Goal: Task Accomplishment & Management: Use online tool/utility

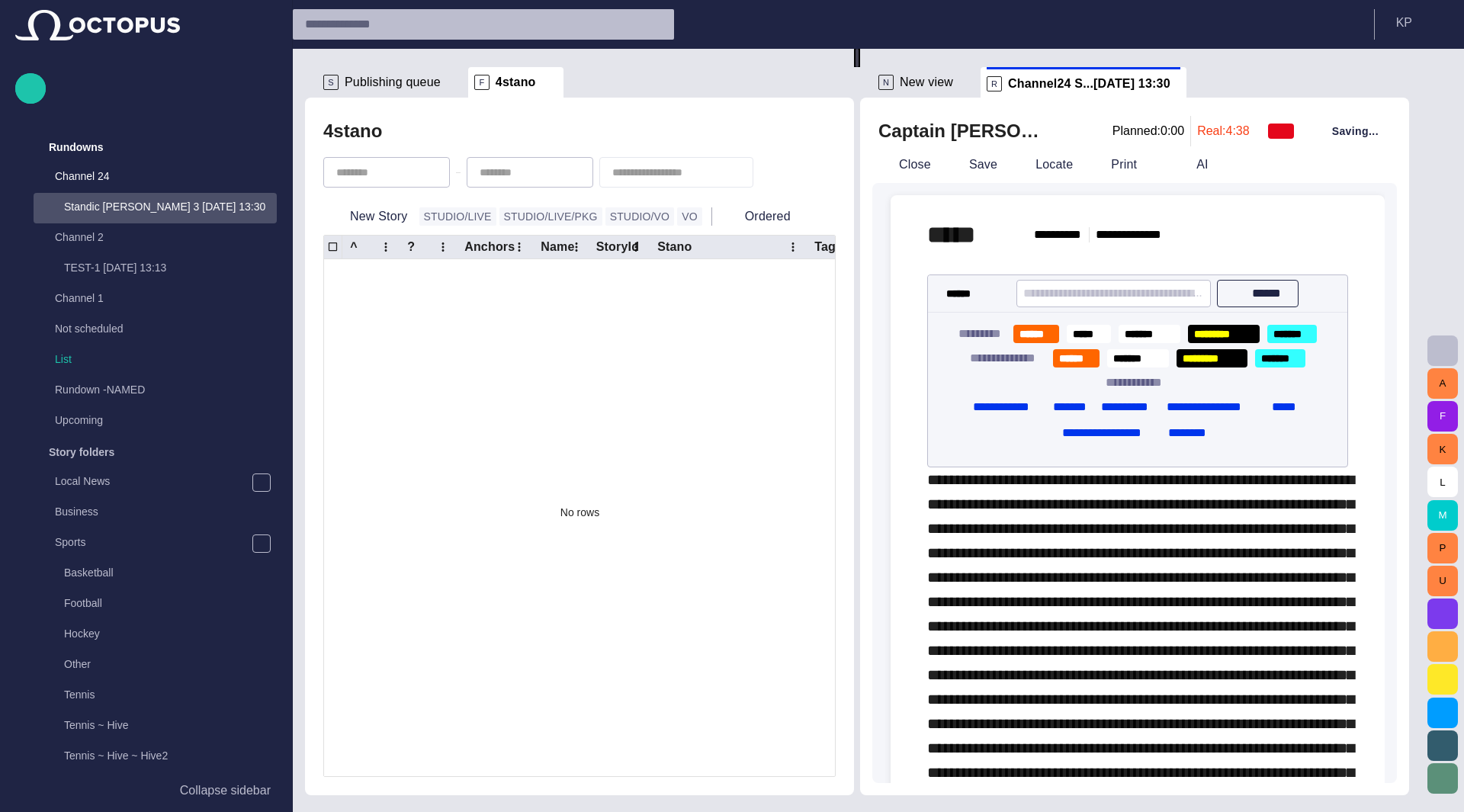
click at [1445, 350] on span "button" at bounding box center [1443, 350] width 18 height 18
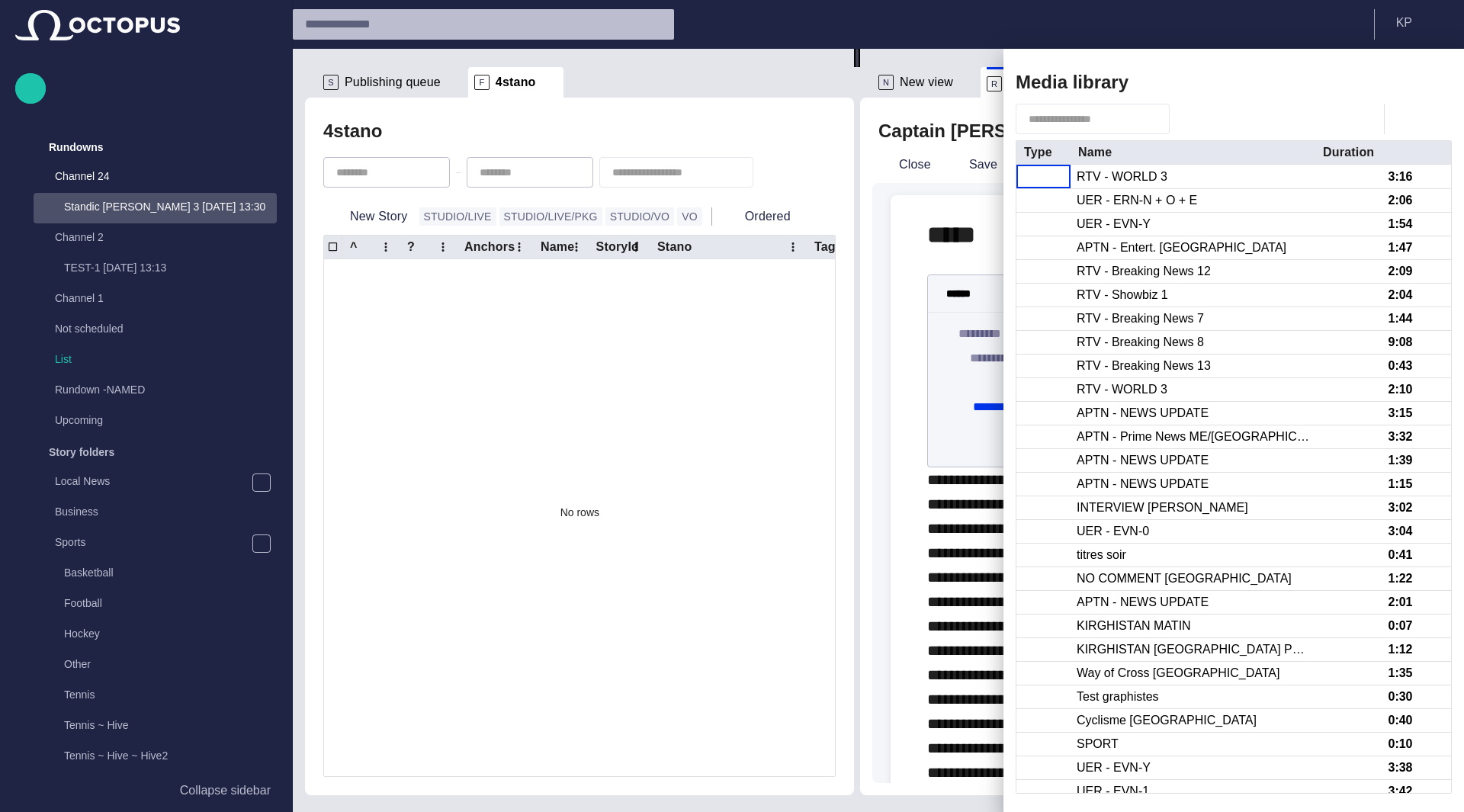
click at [1403, 124] on span "button" at bounding box center [1406, 119] width 18 height 18
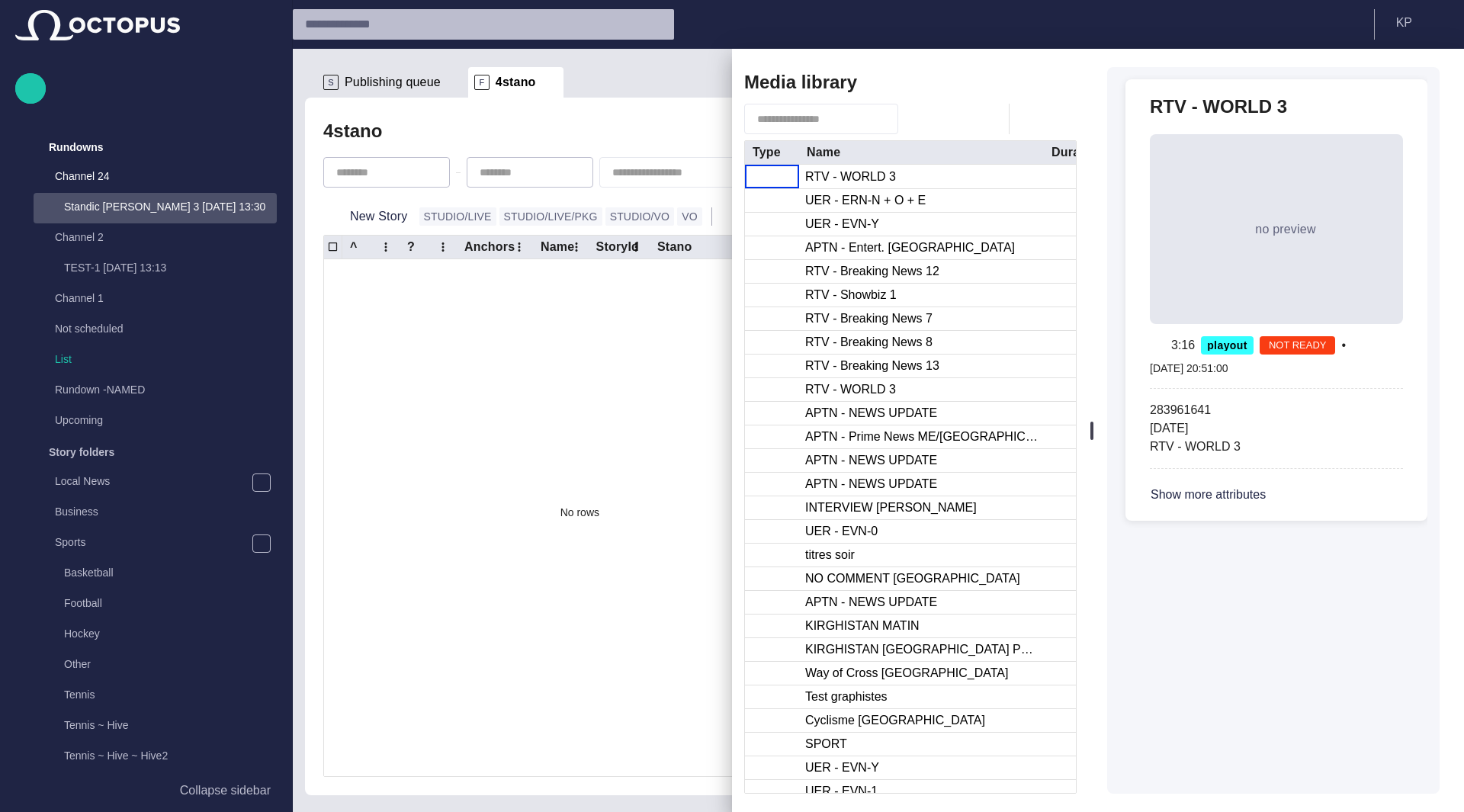
drag, startPoint x: 1008, startPoint y: 456, endPoint x: 550, endPoint y: 500, distance: 460.1
click at [1014, 83] on span "button" at bounding box center [1010, 82] width 18 height 18
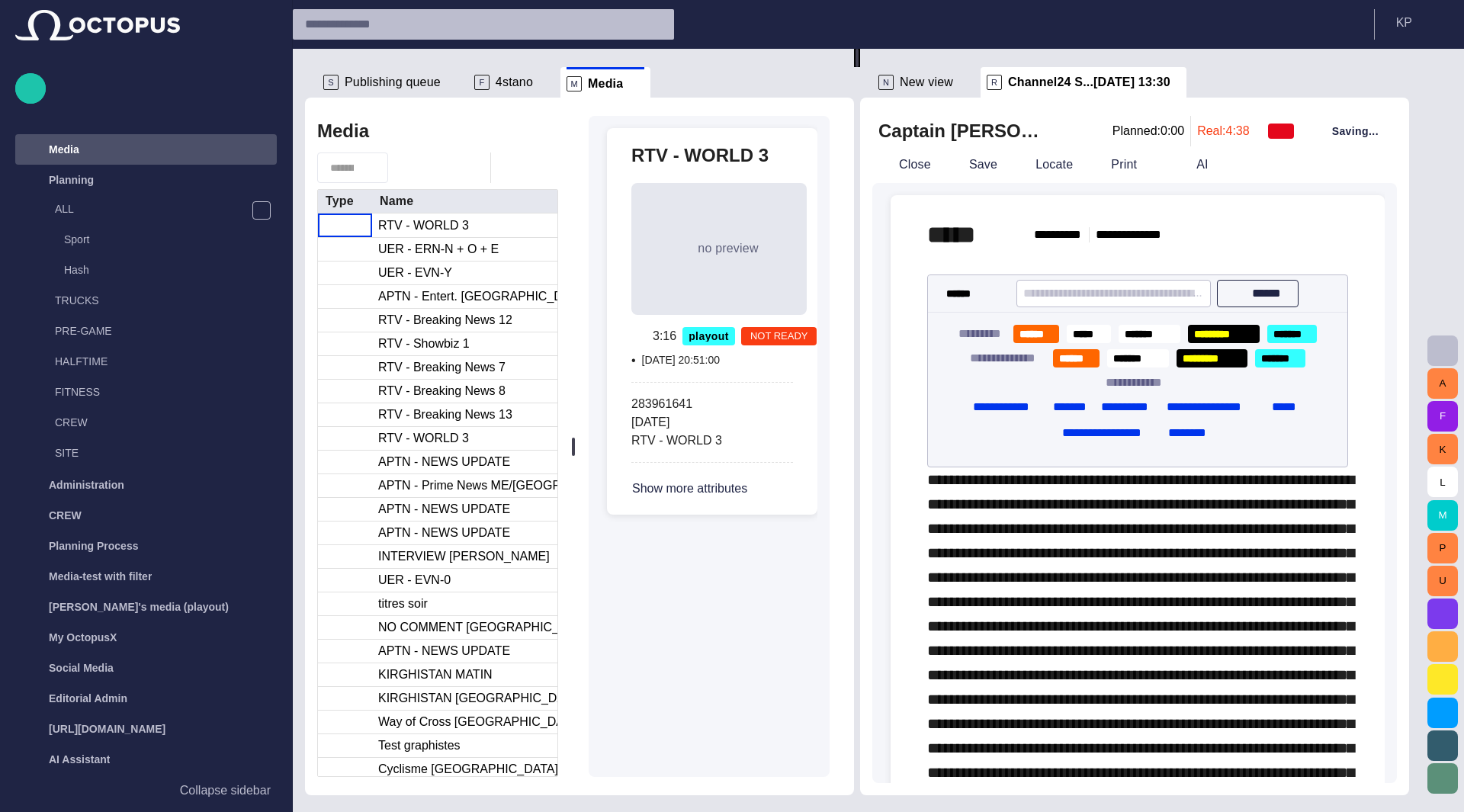
scroll to position [1494, 0]
click at [543, 165] on span "button" at bounding box center [543, 167] width 18 height 18
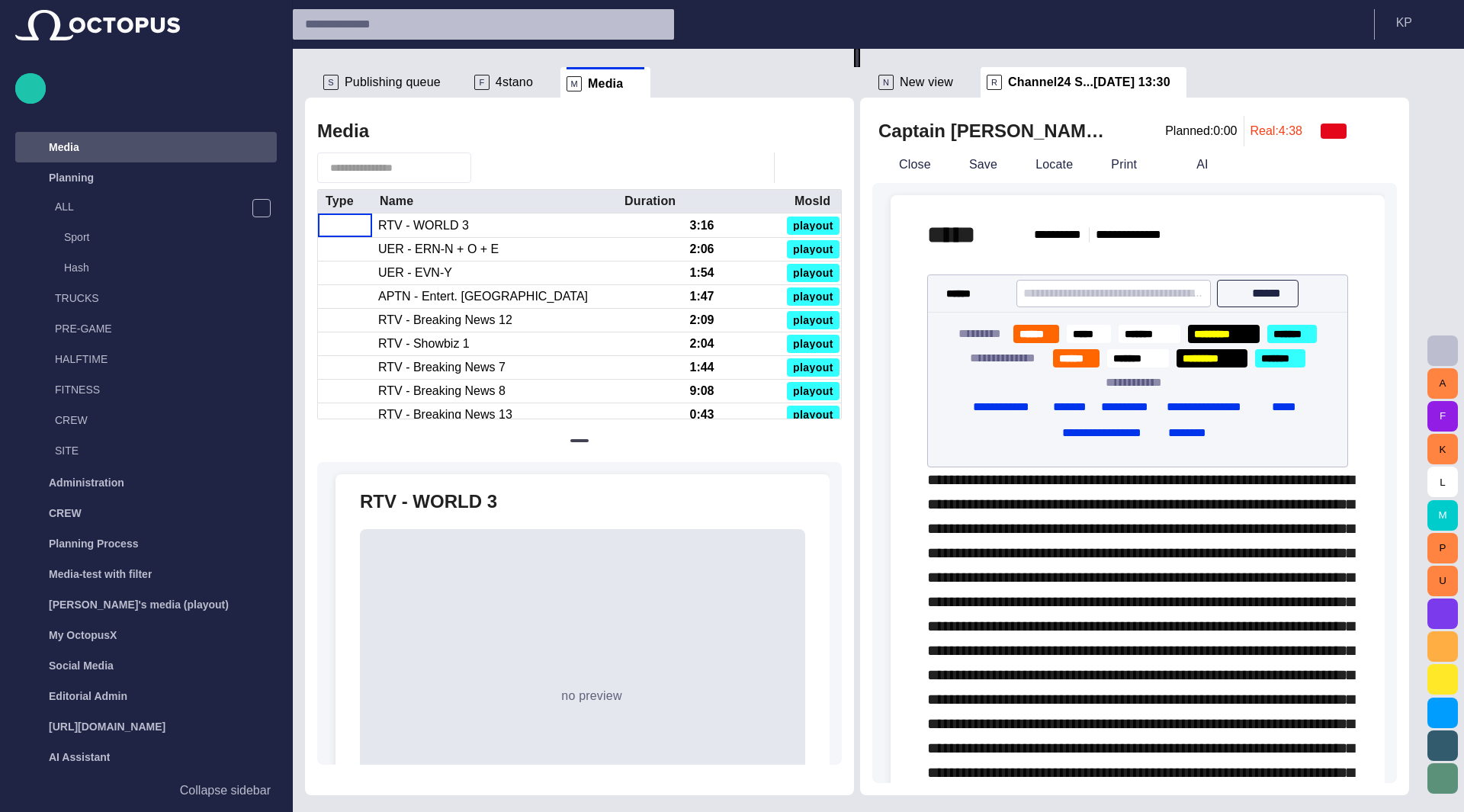
click at [629, 89] on span at bounding box center [636, 83] width 15 height 15
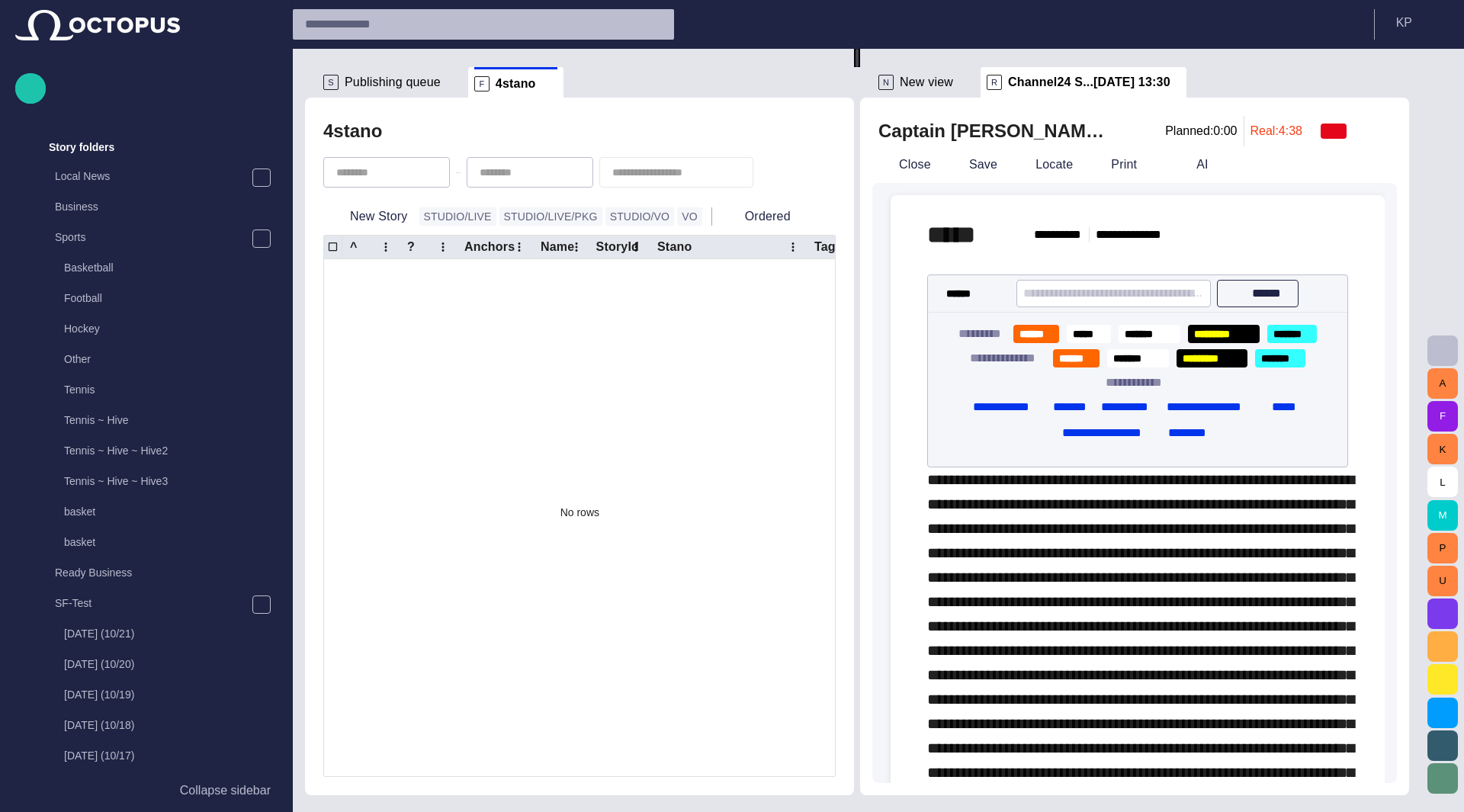
scroll to position [305, 0]
click at [1447, 352] on span "button" at bounding box center [1443, 350] width 18 height 18
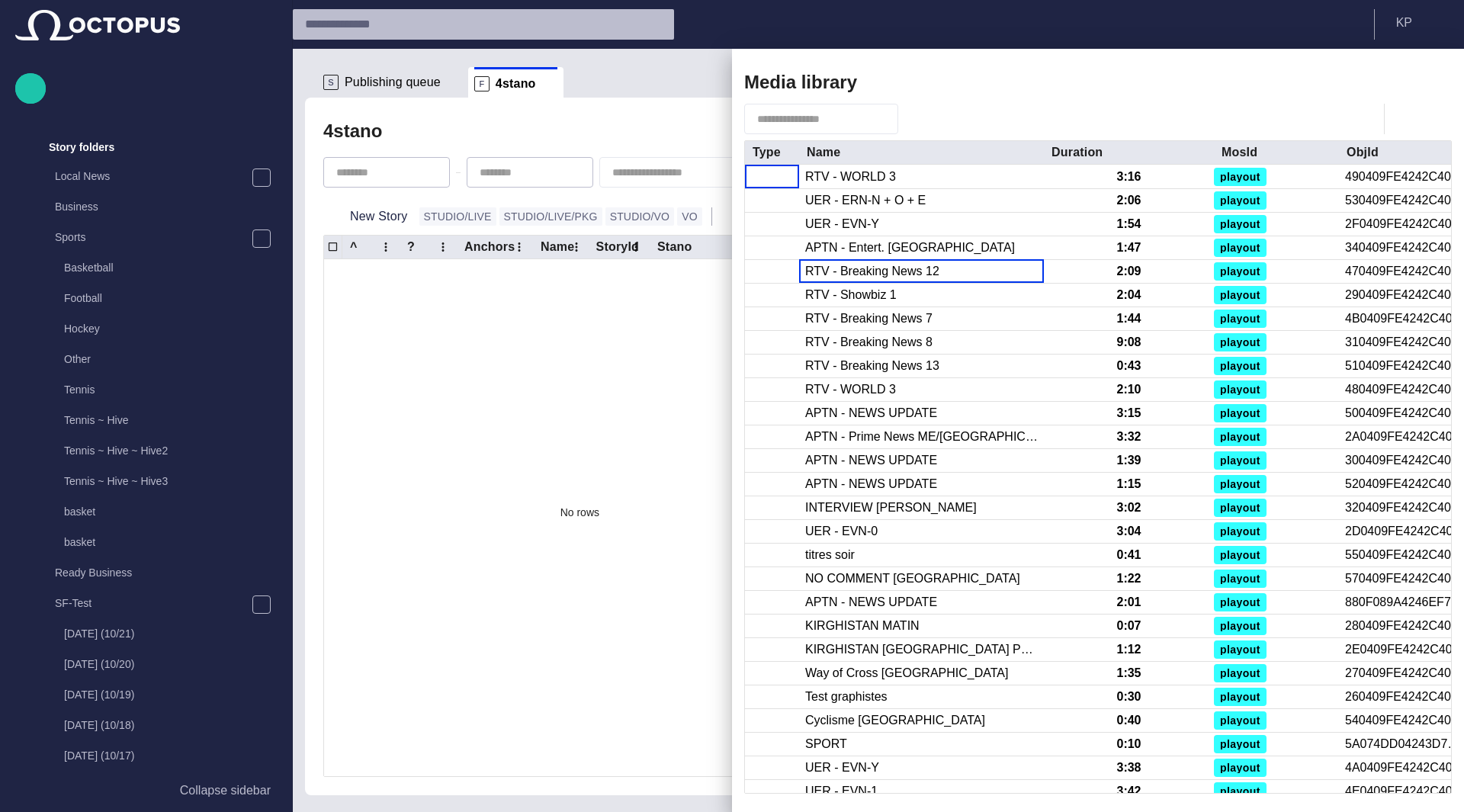
click at [846, 269] on div "RTV - Breaking News 12" at bounding box center [872, 271] width 134 height 17
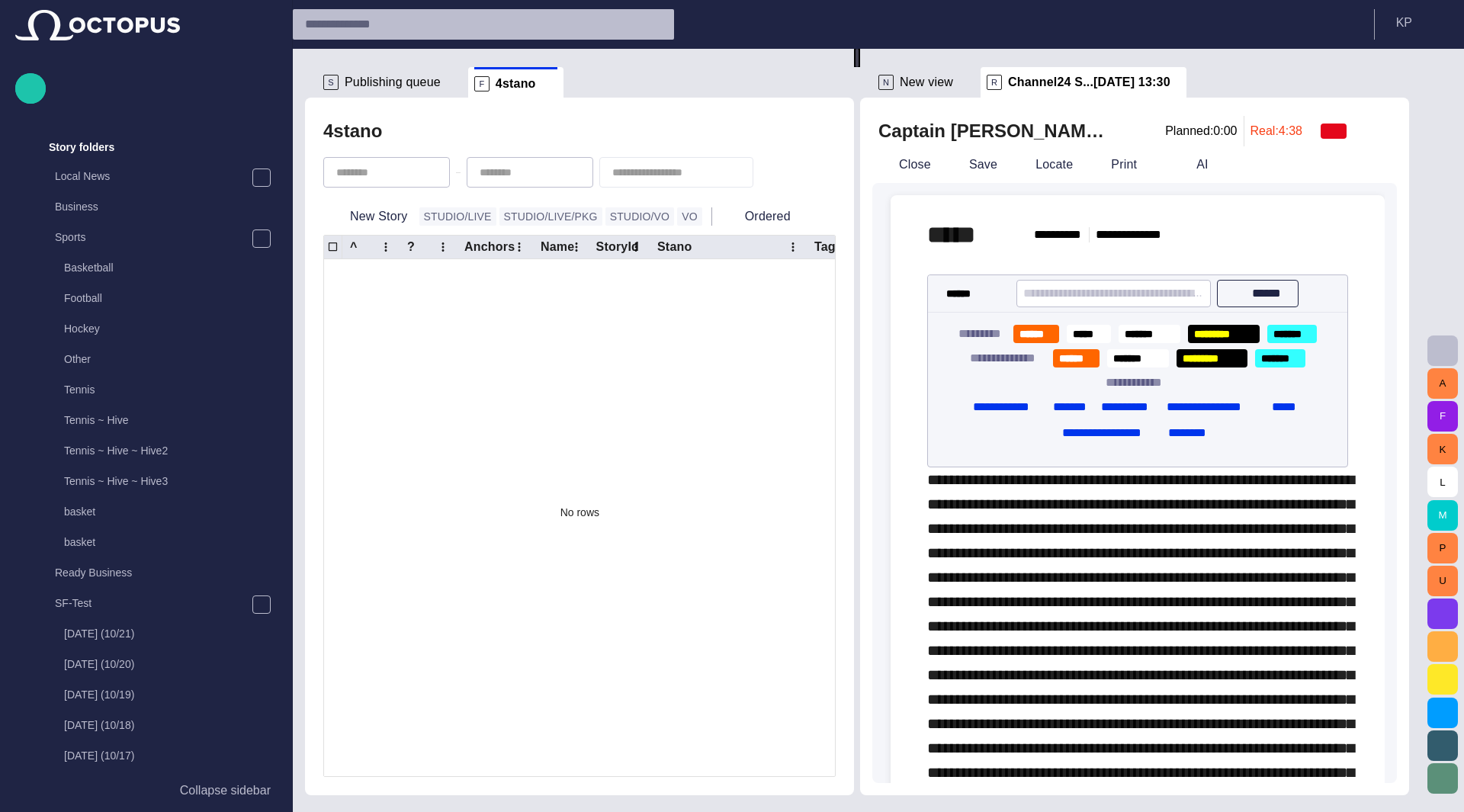
click at [1443, 339] on button "button" at bounding box center [1443, 350] width 30 height 30
click at [1444, 352] on span "button" at bounding box center [1443, 350] width 18 height 18
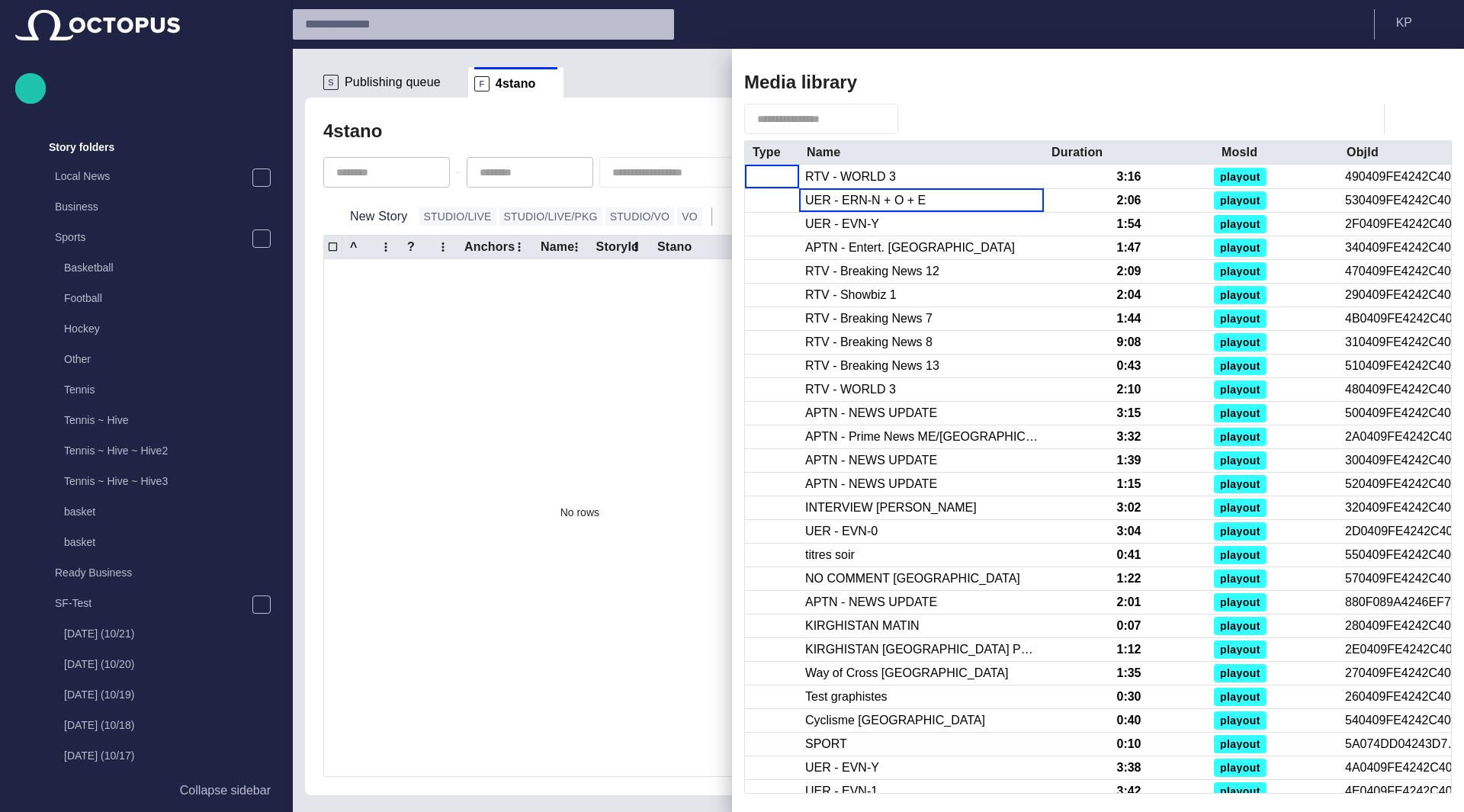
click at [848, 196] on div "UER - ERN-N + O + E" at bounding box center [865, 200] width 121 height 17
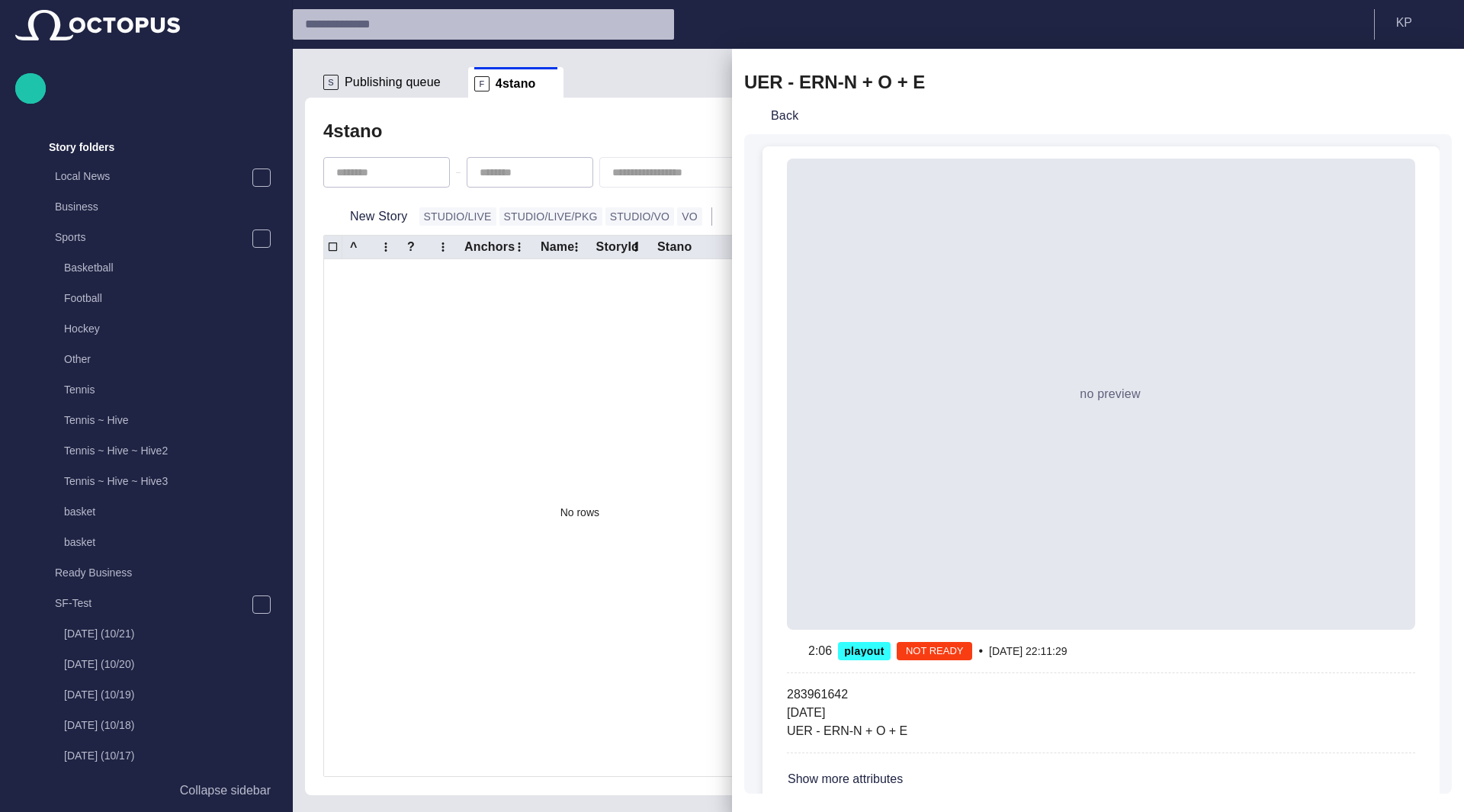
click at [1380, 79] on span "button" at bounding box center [1385, 82] width 18 height 18
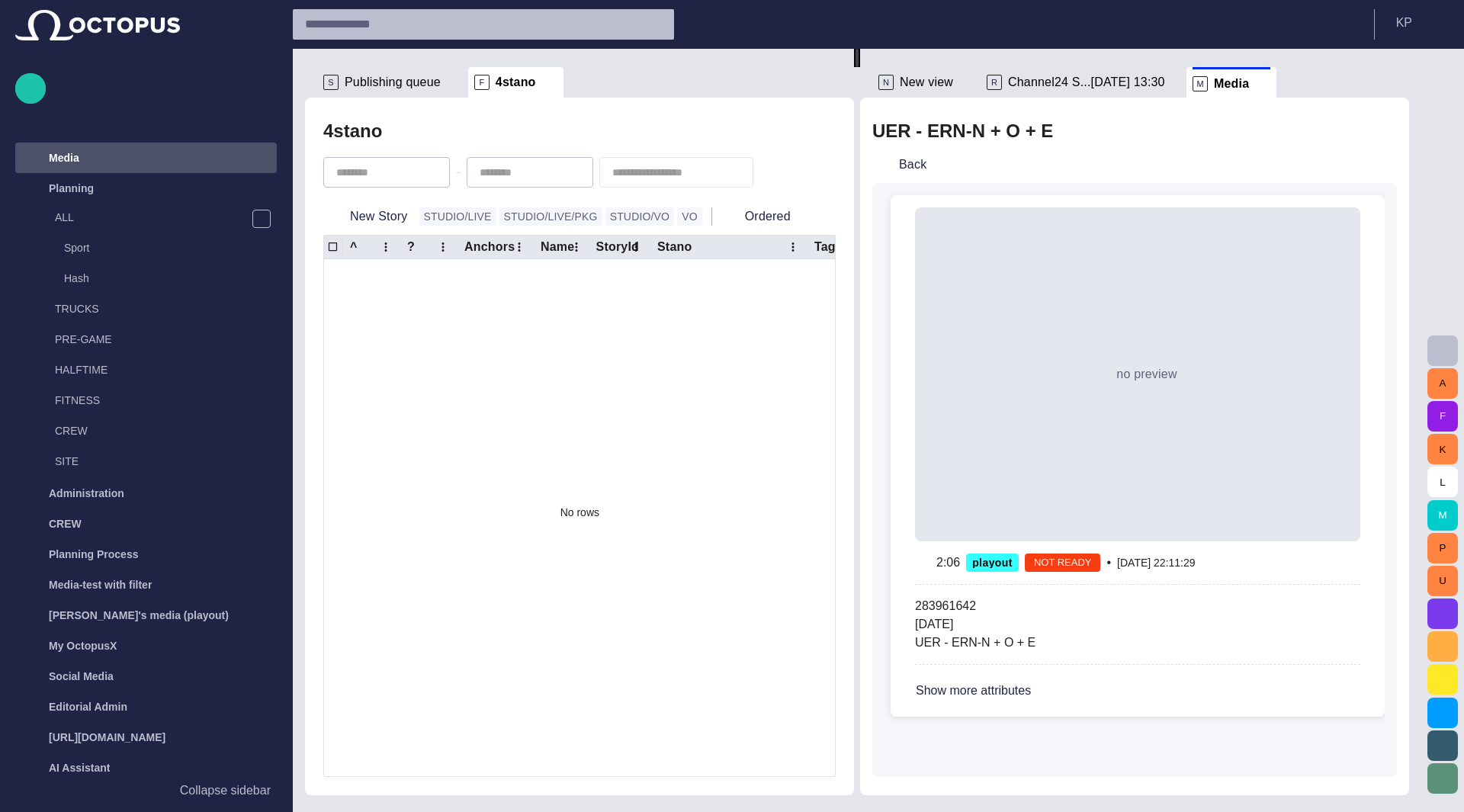
scroll to position [1494, 0]
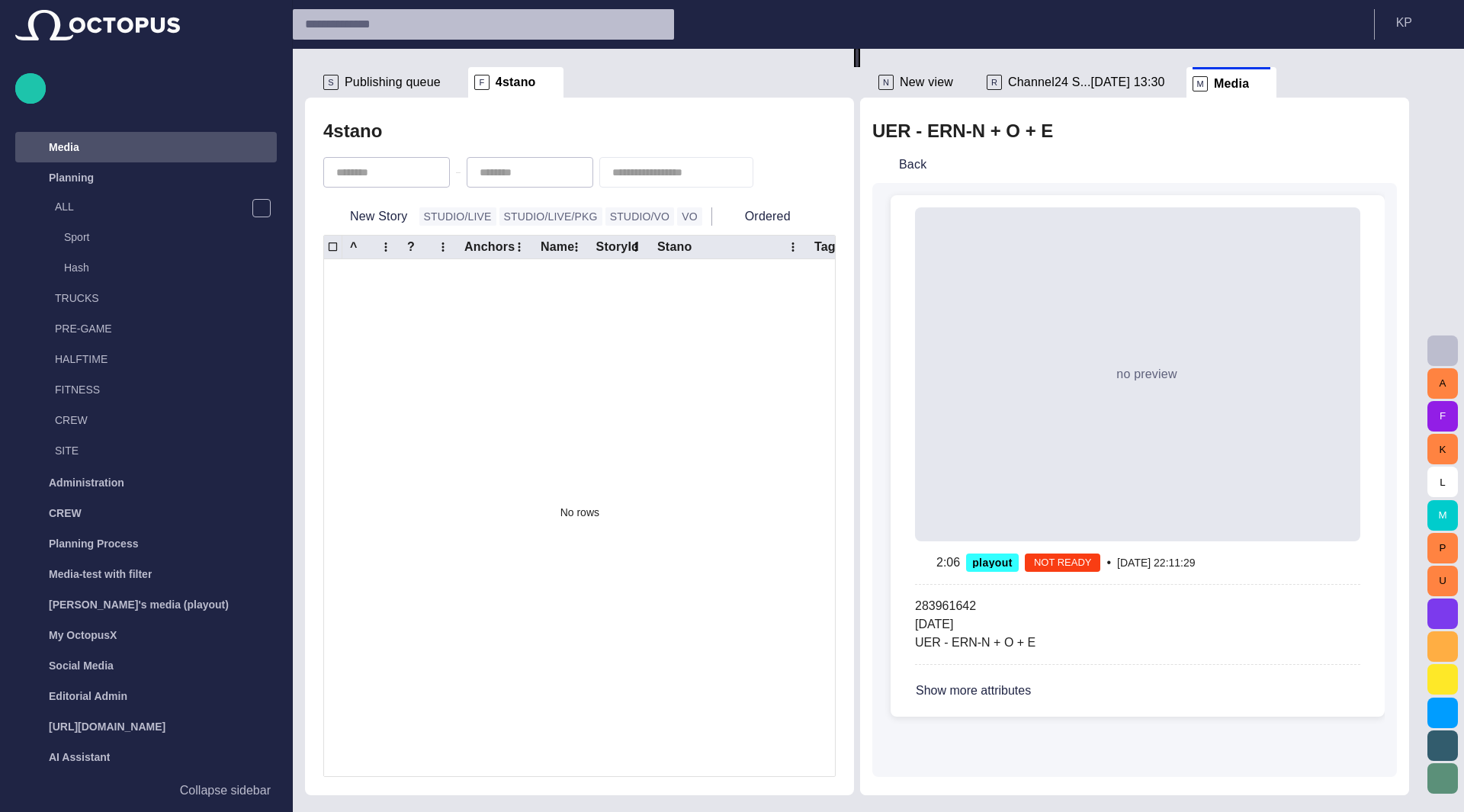
click at [926, 165] on button "Back" at bounding box center [902, 164] width 60 height 28
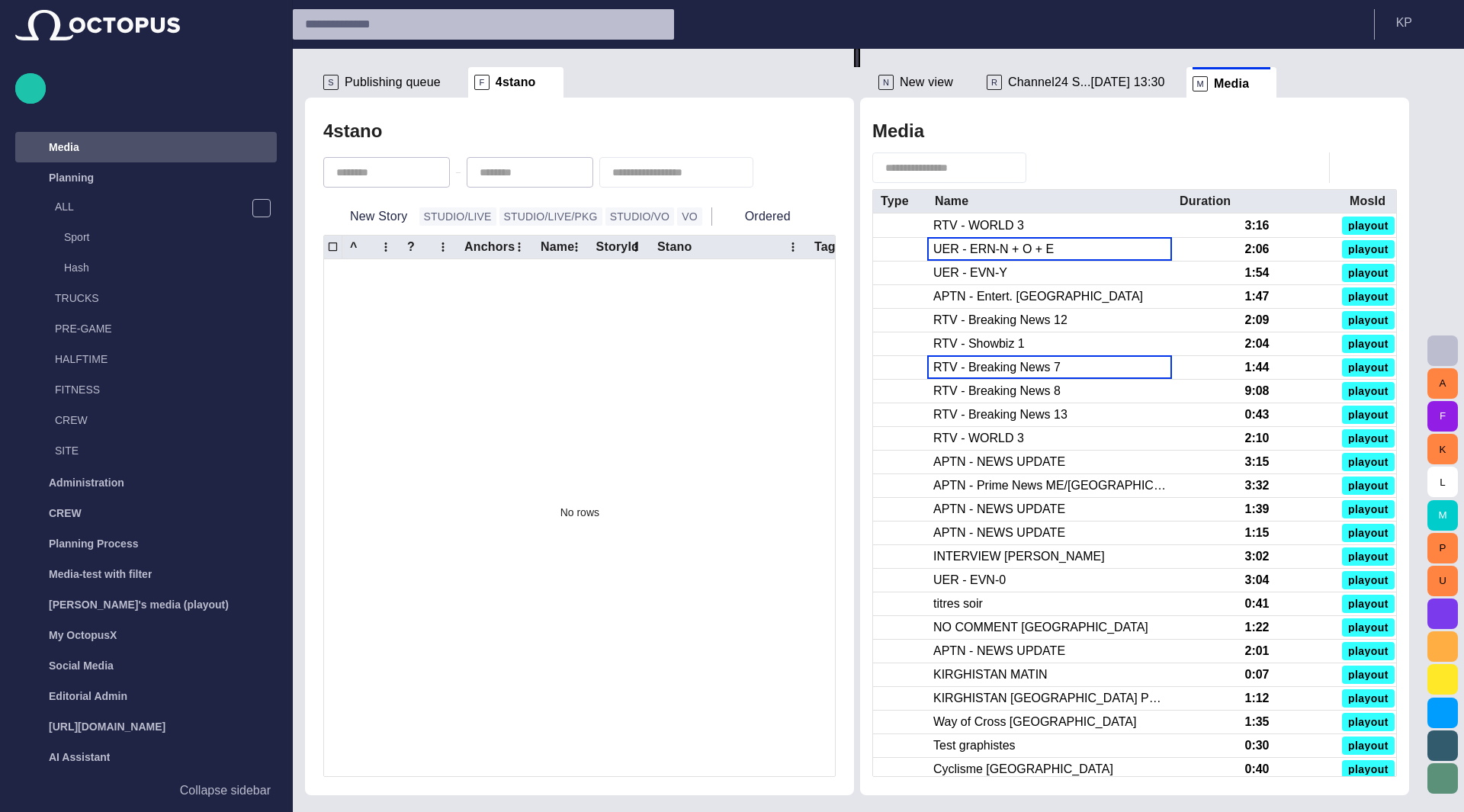
click at [1009, 373] on div "RTV - Breaking News 7" at bounding box center [997, 367] width 127 height 17
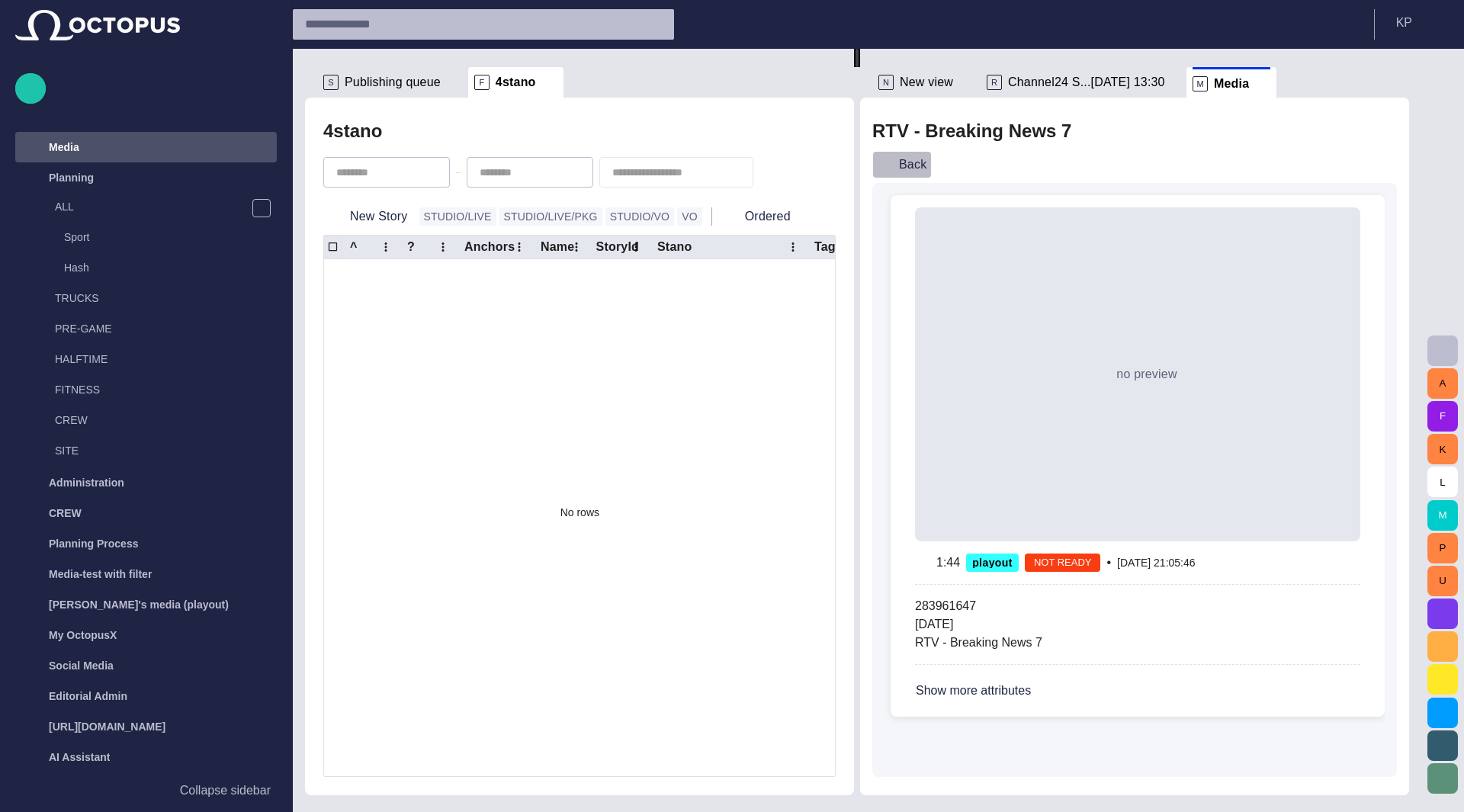
drag, startPoint x: 916, startPoint y: 165, endPoint x: 921, endPoint y: 173, distance: 9.4
click at [921, 173] on button "Back" at bounding box center [902, 164] width 60 height 28
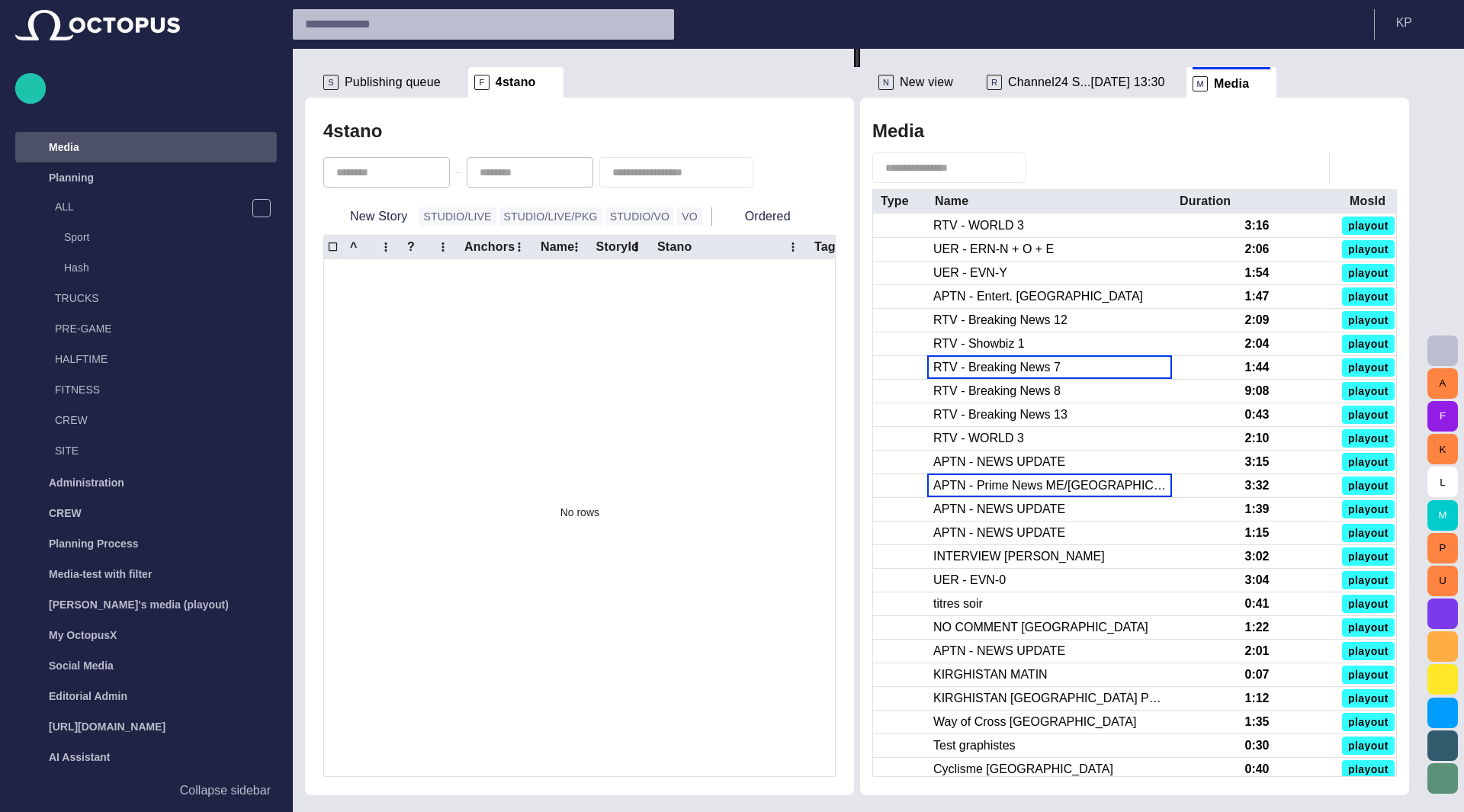
click at [1022, 494] on div "APTN - Prime News ME/[GEOGRAPHIC_DATA]" at bounding box center [1049, 486] width 245 height 23
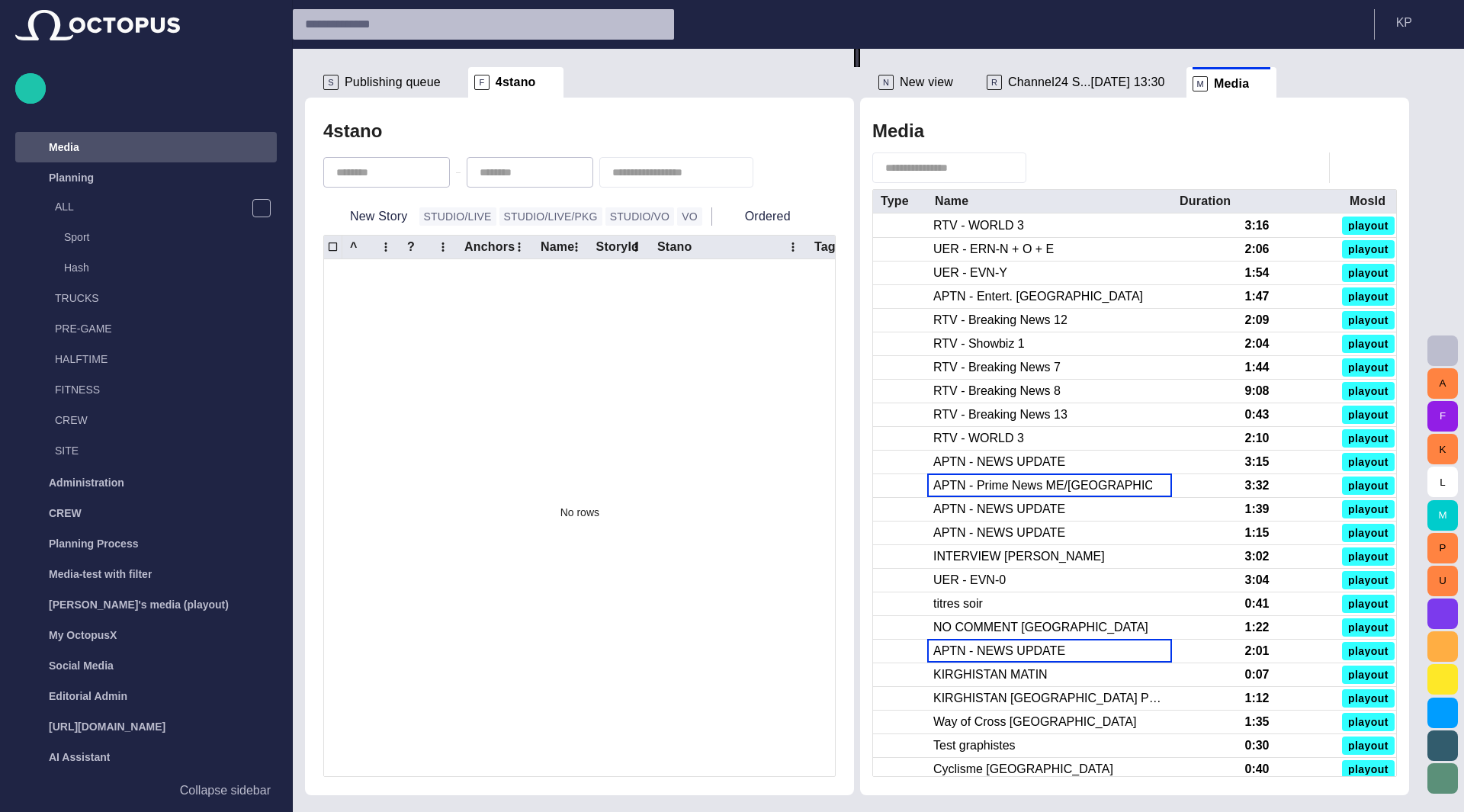
click at [1028, 647] on div "APTN - NEWS UPDATE" at bounding box center [999, 650] width 132 height 17
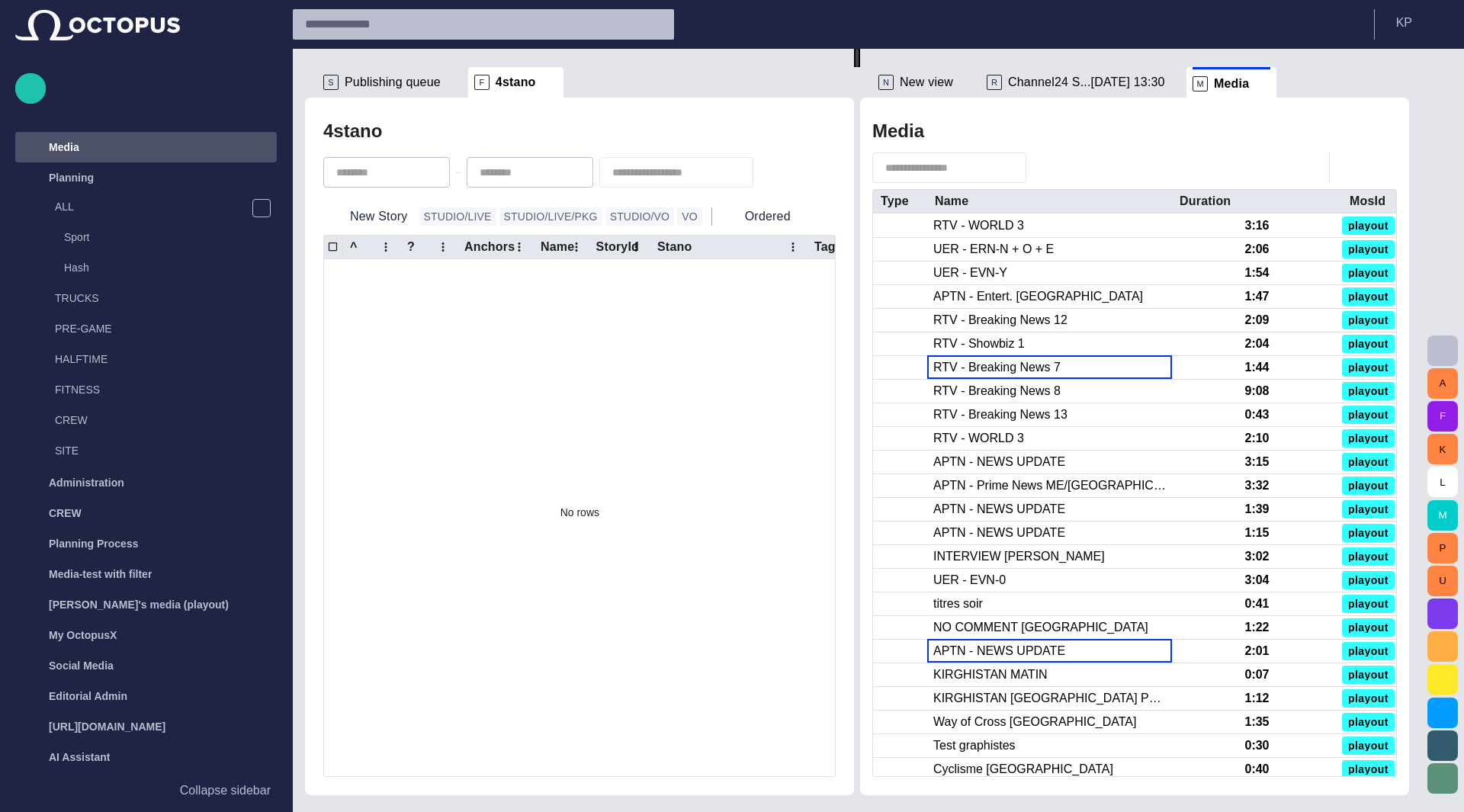
click at [1061, 366] on div "RTV - Breaking News 7" at bounding box center [1049, 367] width 245 height 23
click at [1268, 364] on div "1:44" at bounding box center [1256, 367] width 24 height 17
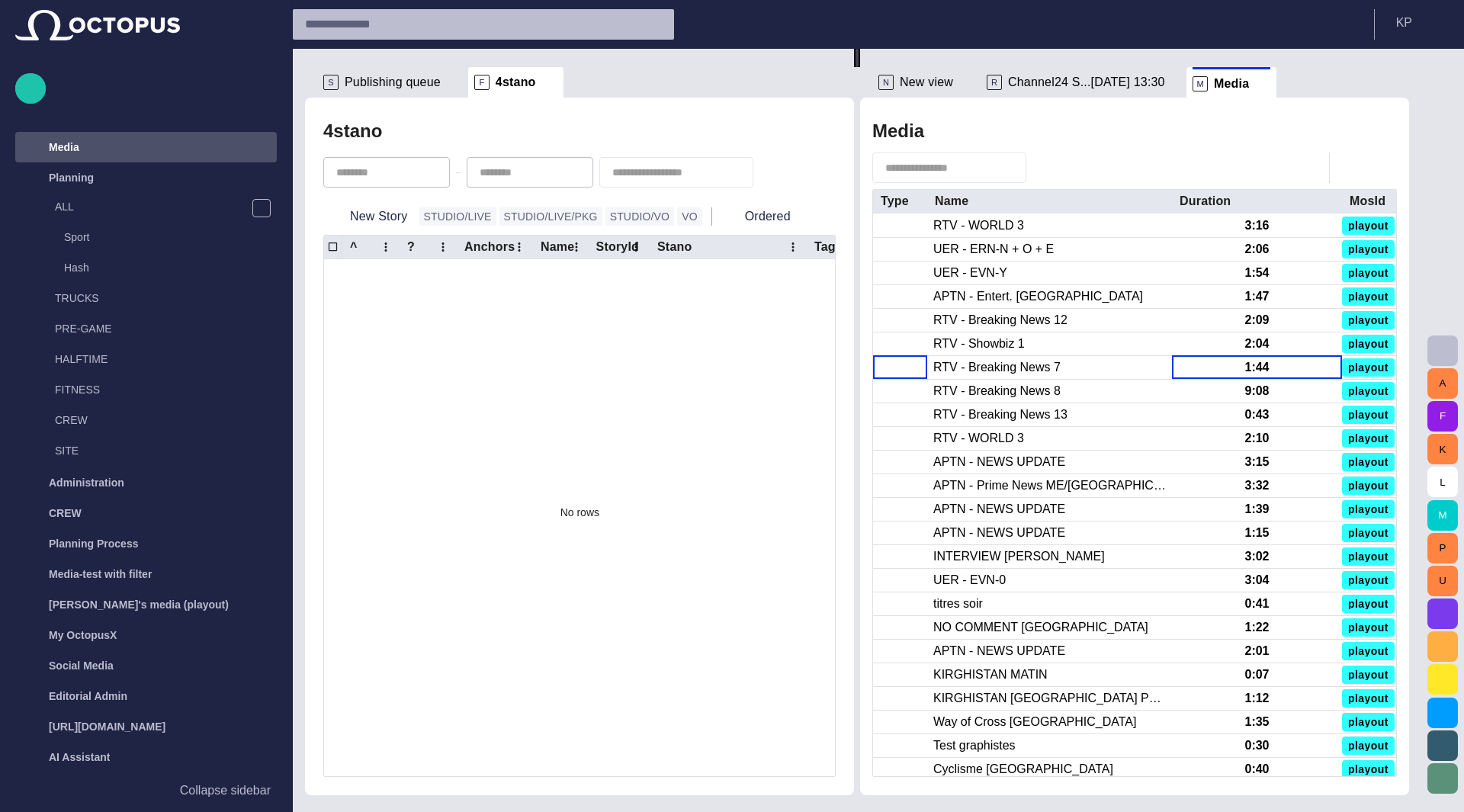
click at [896, 365] on span at bounding box center [888, 367] width 17 height 17
click at [896, 481] on span at bounding box center [888, 485] width 17 height 17
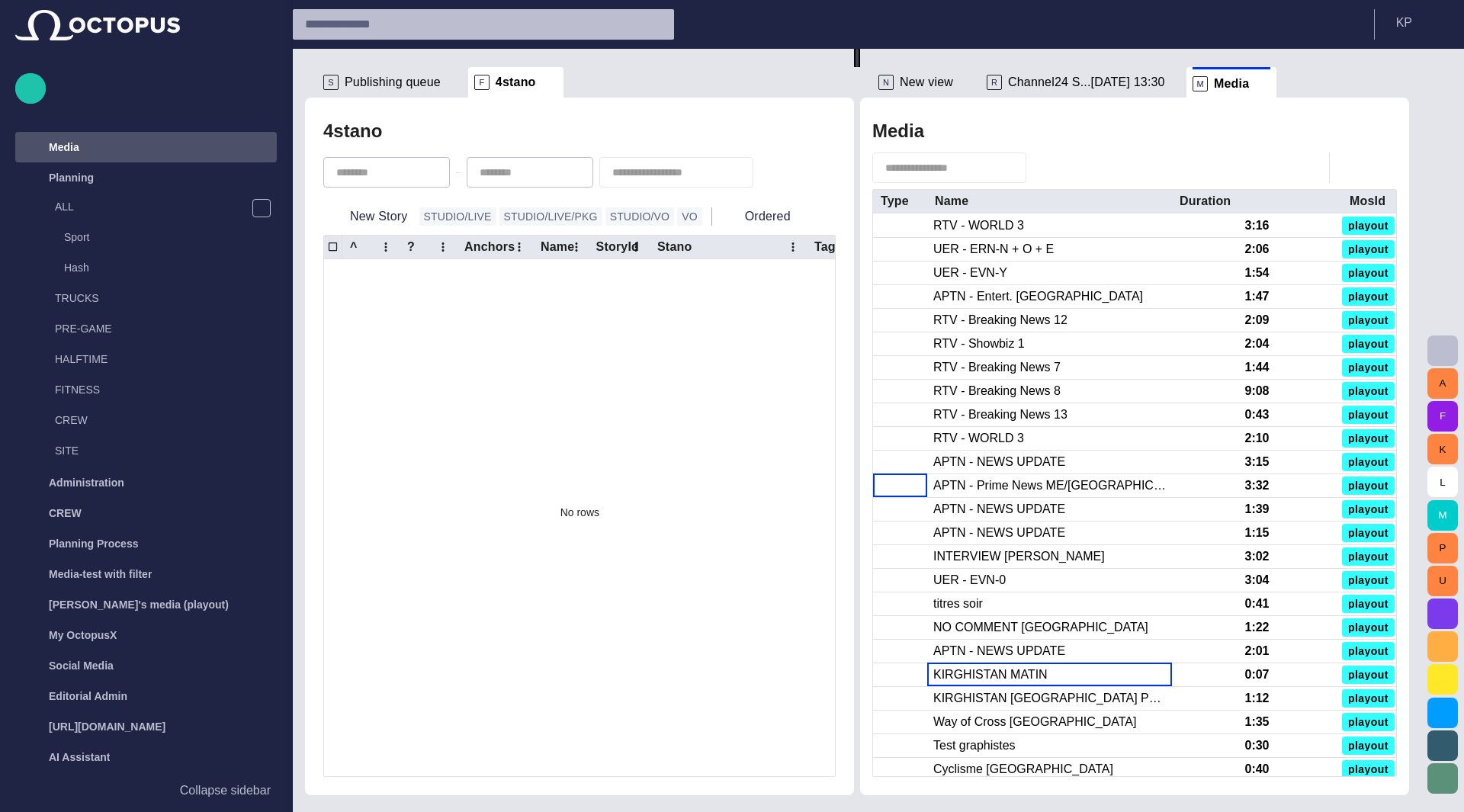
click at [1032, 669] on div "KIRGHISTAN MATIN" at bounding box center [990, 674] width 114 height 17
click at [1056, 718] on div "Way of Cross [GEOGRAPHIC_DATA]" at bounding box center [1034, 721] width 203 height 17
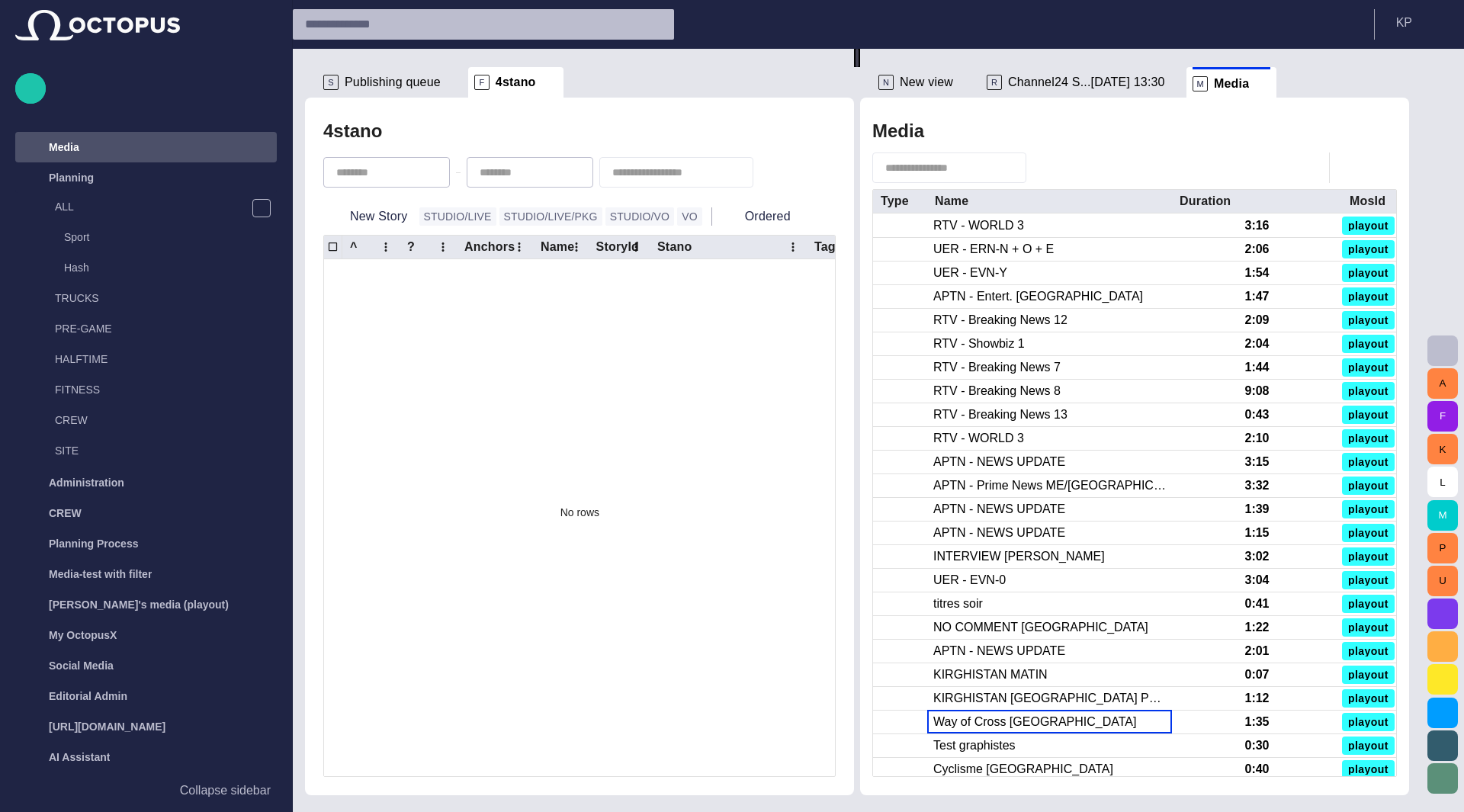
click at [63, 185] on div "Planning" at bounding box center [135, 177] width 222 height 24
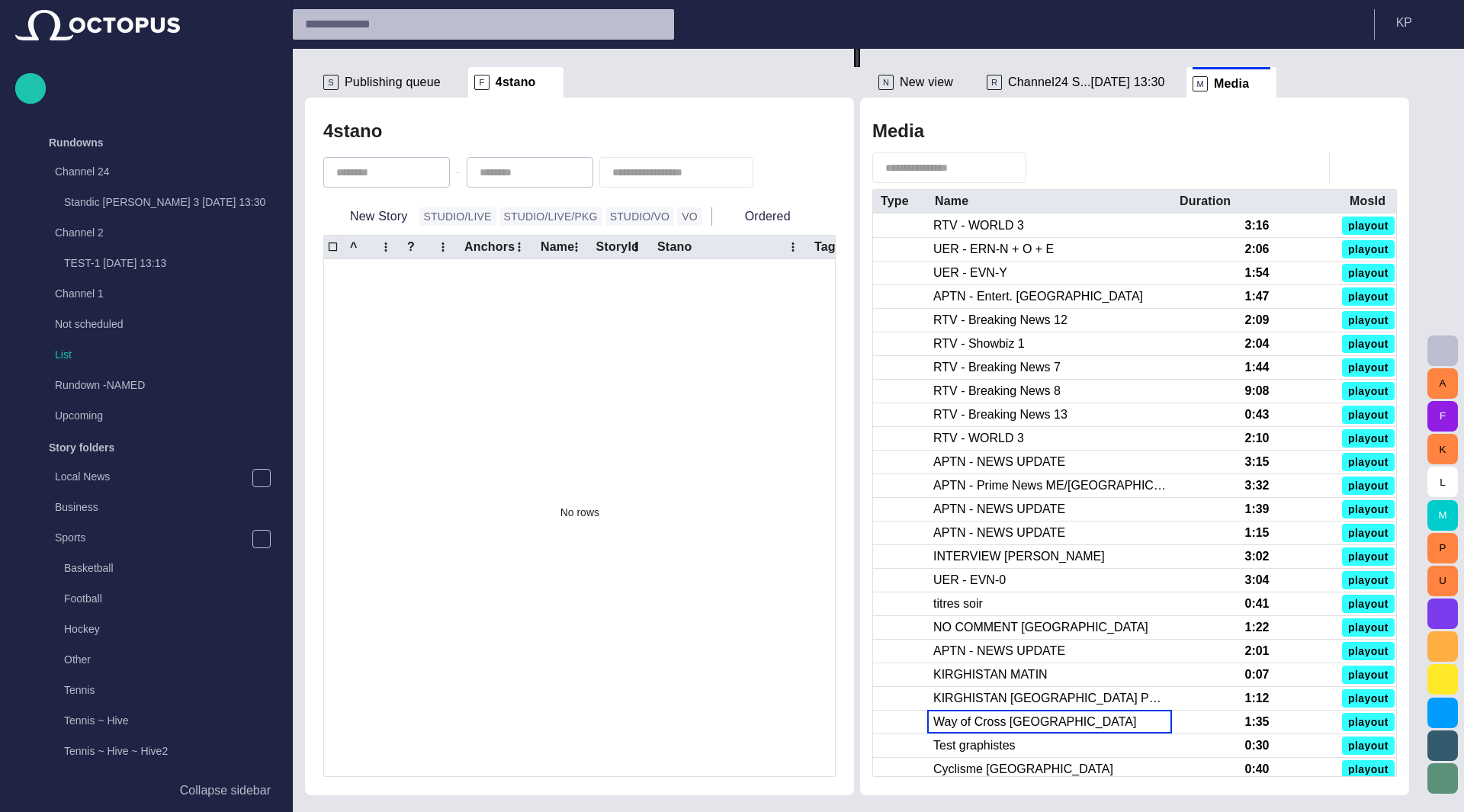
scroll to position [0, 0]
click at [129, 154] on div "Rundowns" at bounding box center [135, 146] width 222 height 24
click at [132, 170] on div "Story folders" at bounding box center [135, 177] width 222 height 24
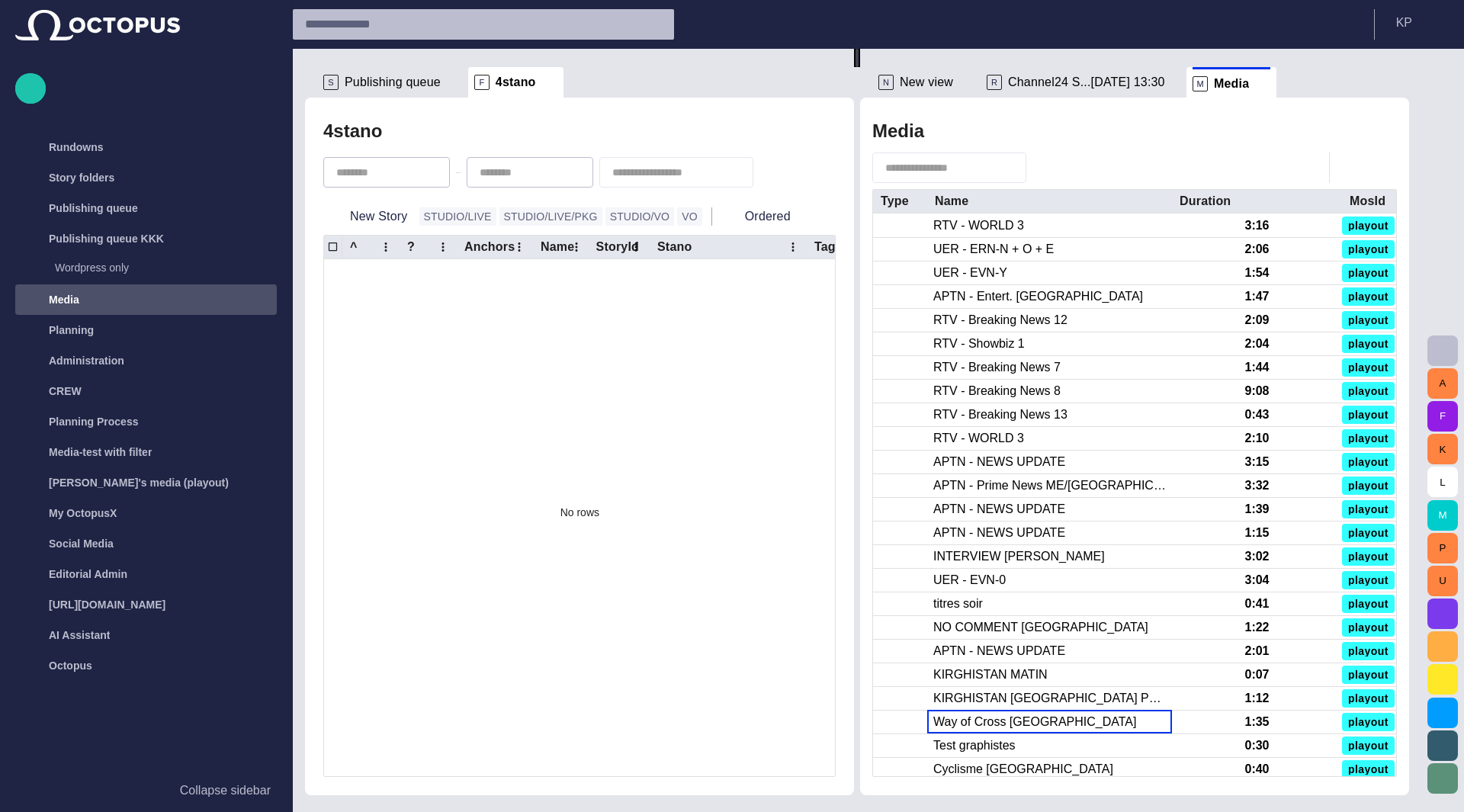
click at [102, 328] on div "Planning" at bounding box center [135, 330] width 222 height 24
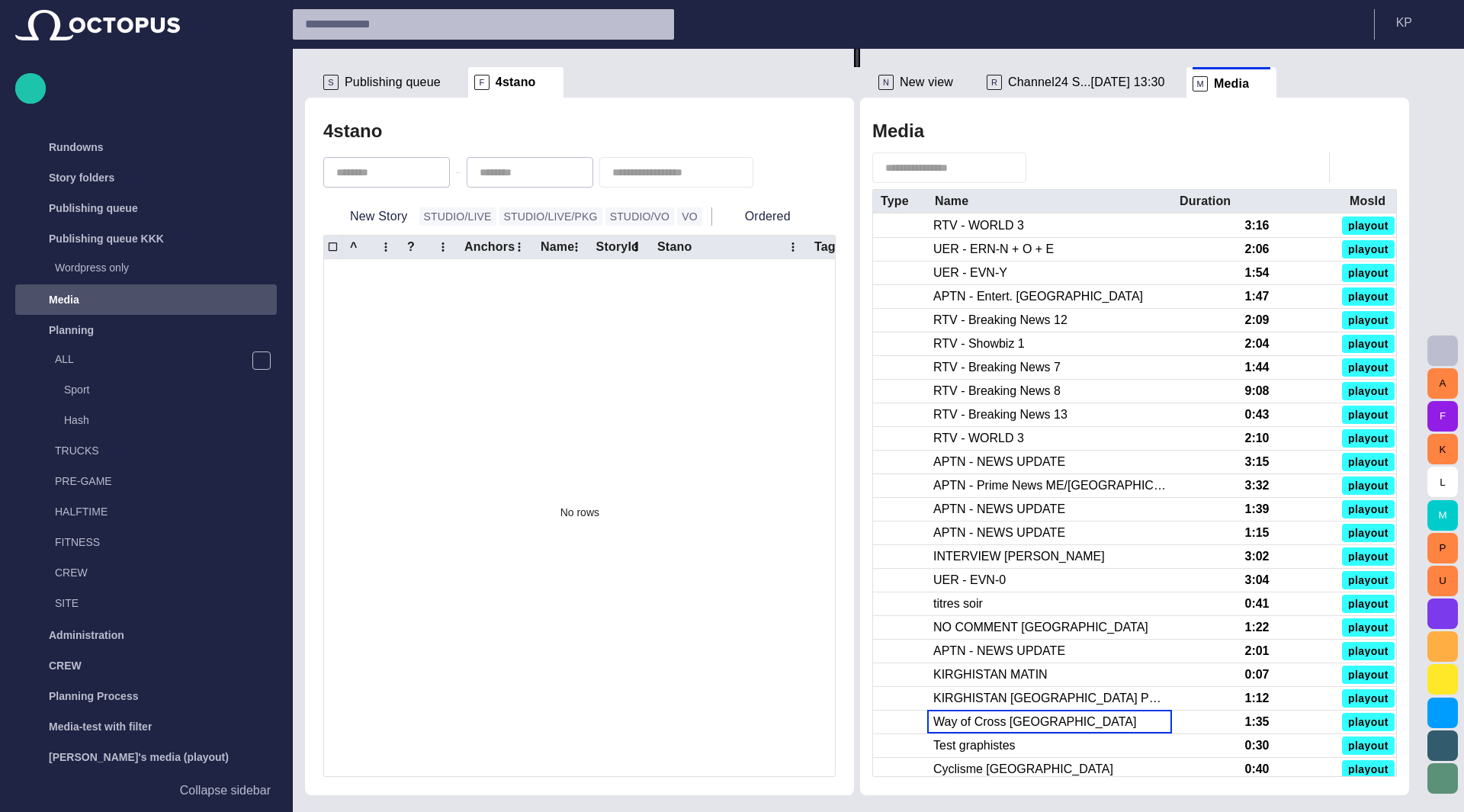
click at [97, 399] on div "Sport" at bounding box center [160, 389] width 234 height 21
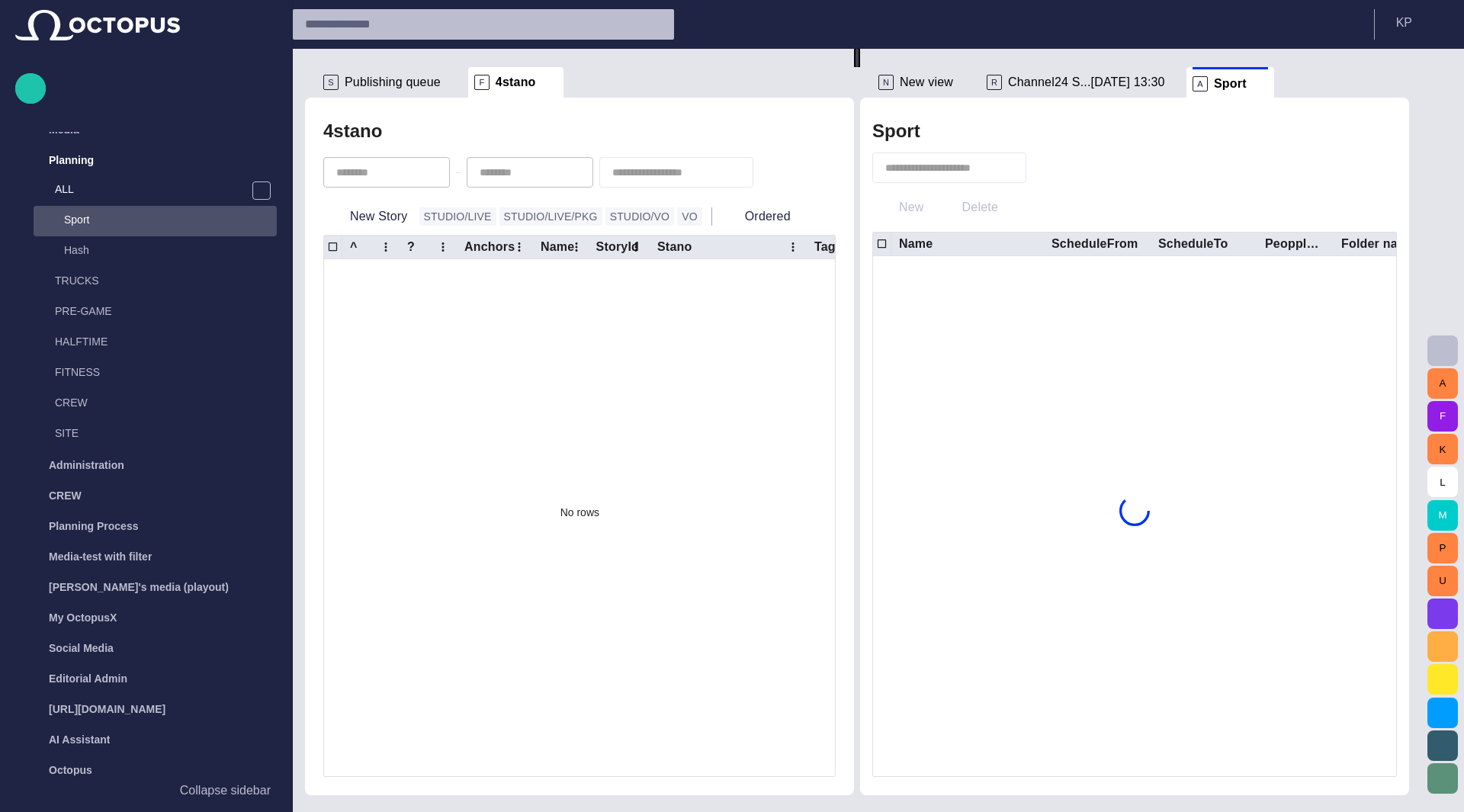
scroll to position [179, 0]
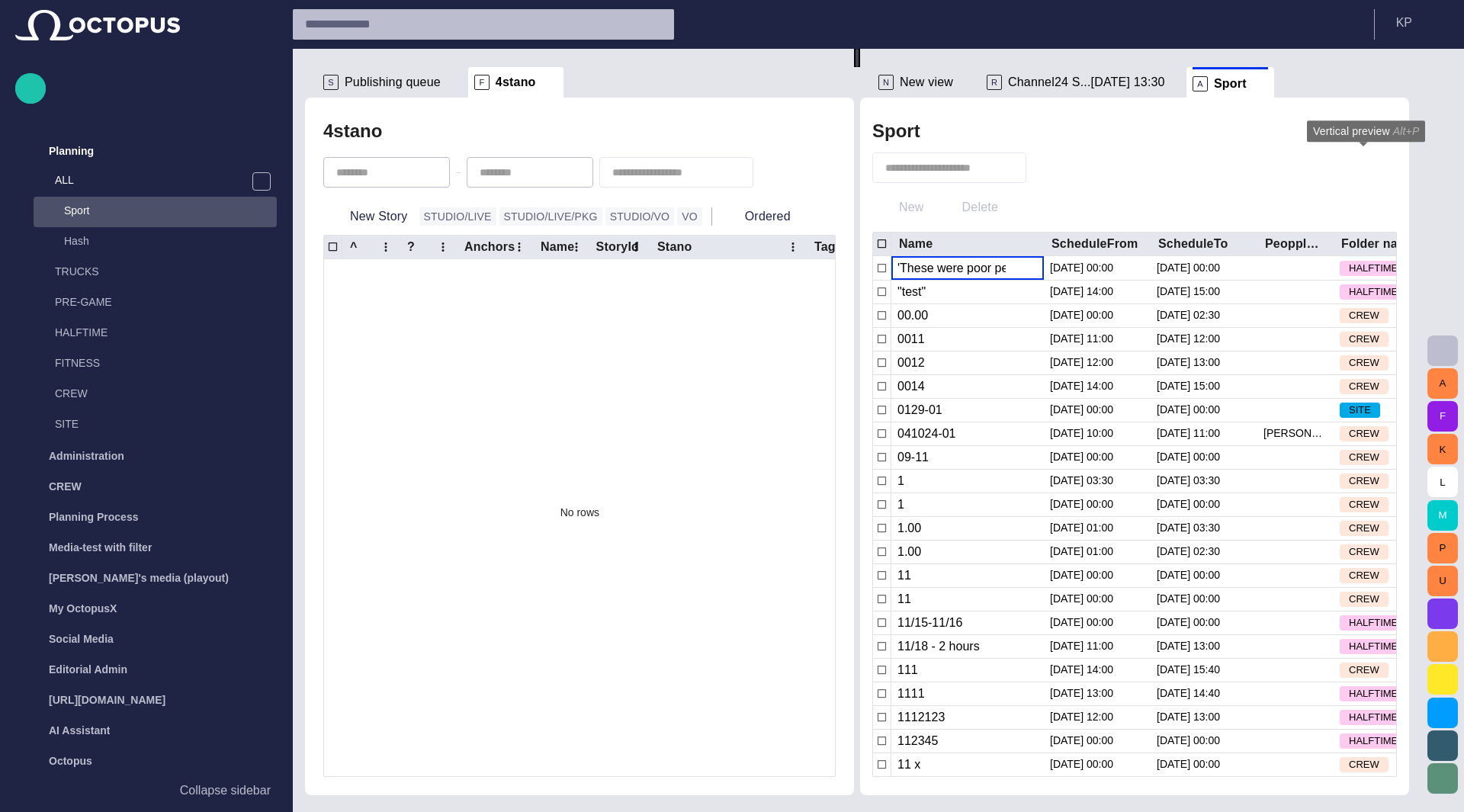
click at [1360, 164] on span "button" at bounding box center [1350, 167] width 18 height 18
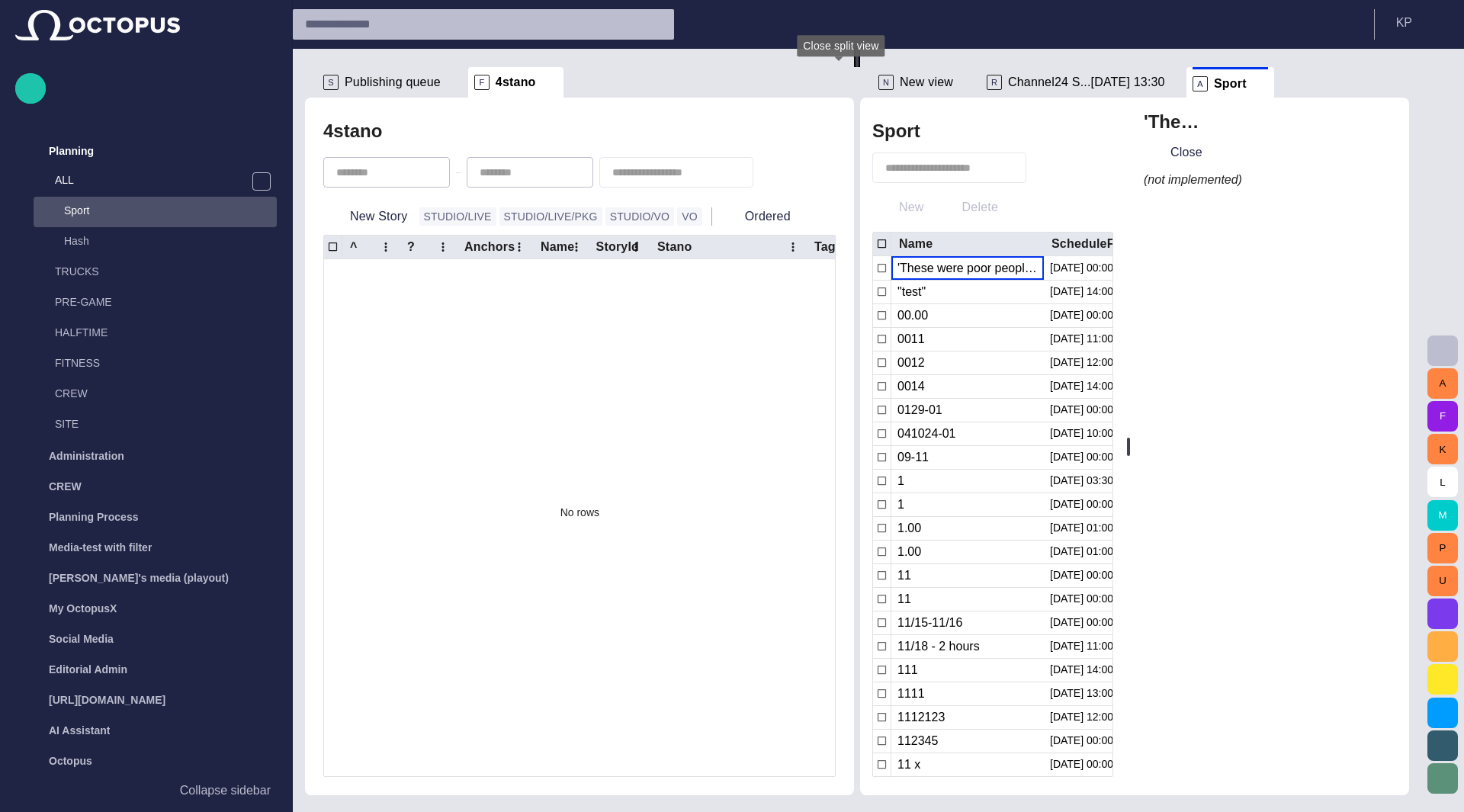
click at [827, 88] on button "button" at bounding box center [838, 82] width 30 height 30
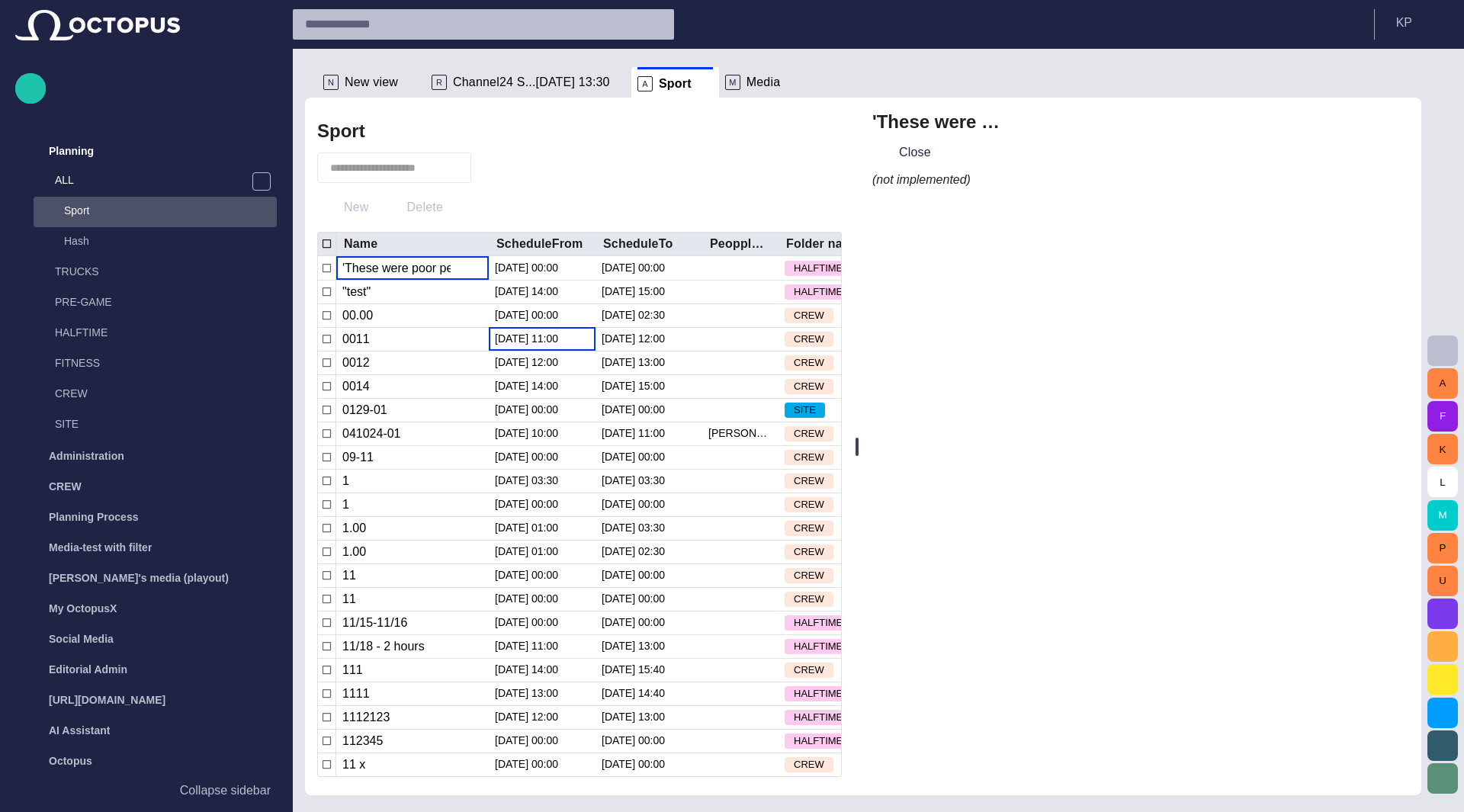
click at [495, 340] on div "[DATE] 11:00" at bounding box center [543, 339] width 95 height 23
click at [511, 446] on div "[DATE] 00:00" at bounding box center [543, 457] width 95 height 23
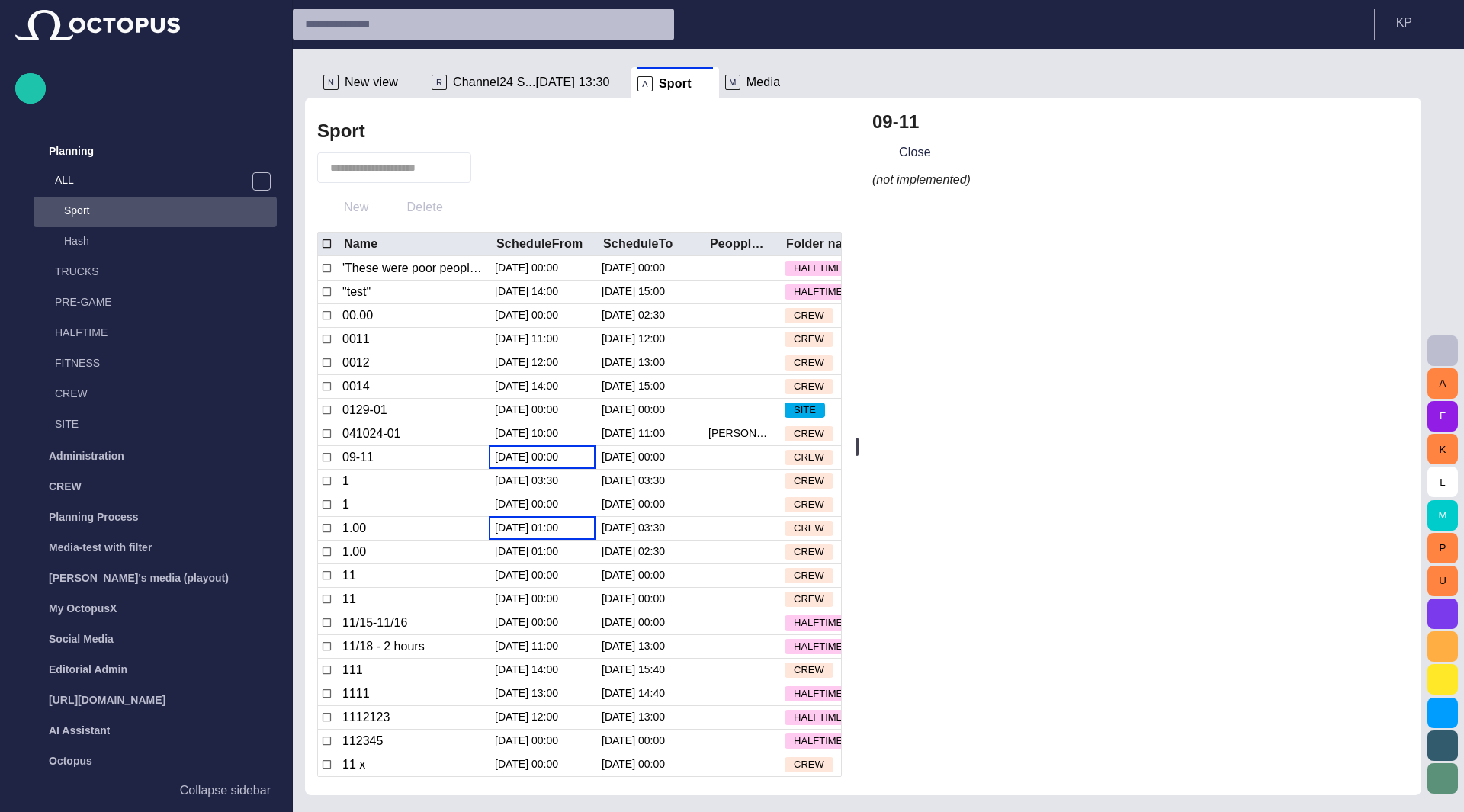
click at [518, 523] on div "[DATE] 01:00" at bounding box center [543, 528] width 95 height 23
click at [521, 591] on div "[DATE] 00:00" at bounding box center [543, 599] width 95 height 23
click at [0, 0] on span "button" at bounding box center [0, 0] width 0 height 0
type input "**********"
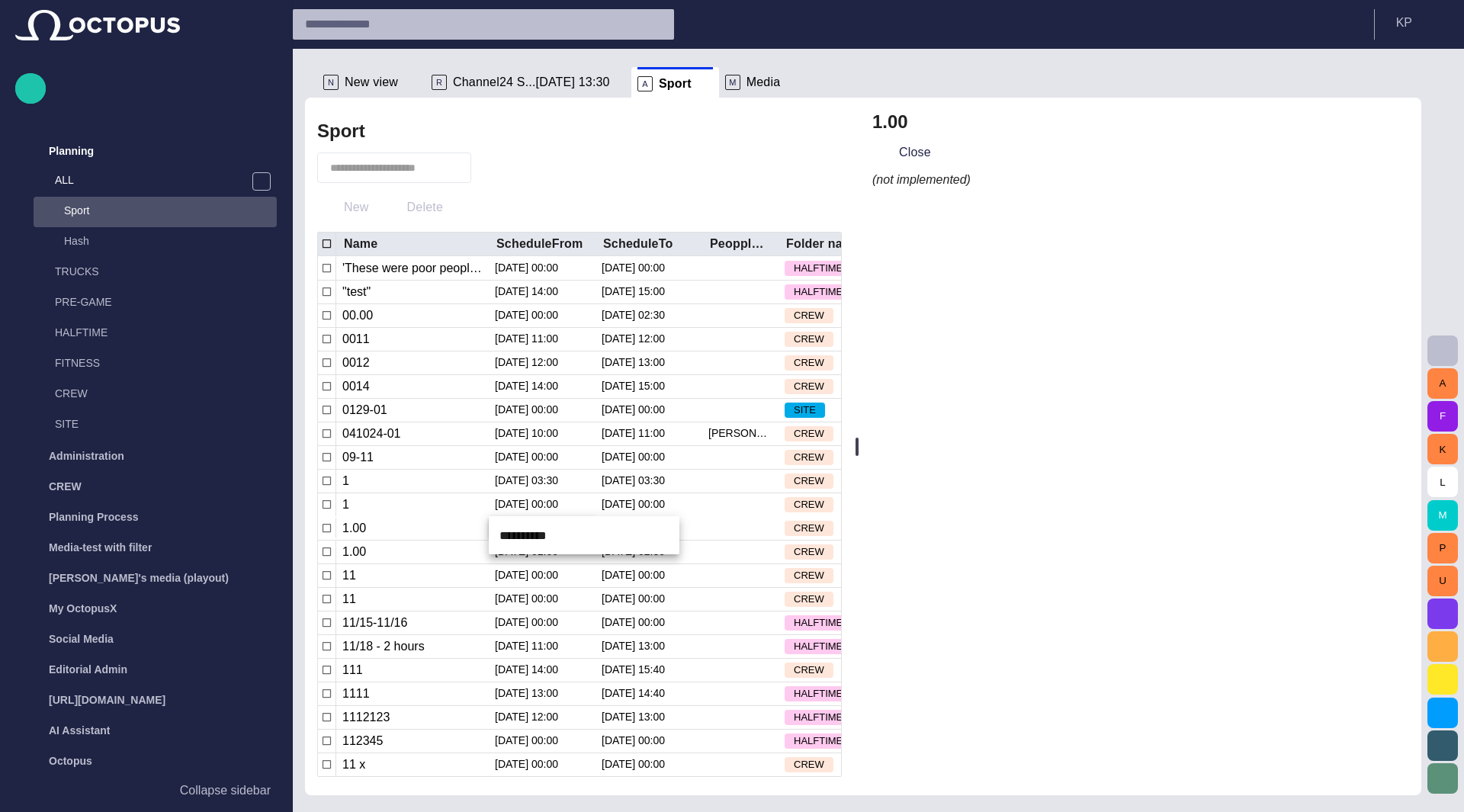
click at [739, 532] on div at bounding box center [732, 406] width 1464 height 812
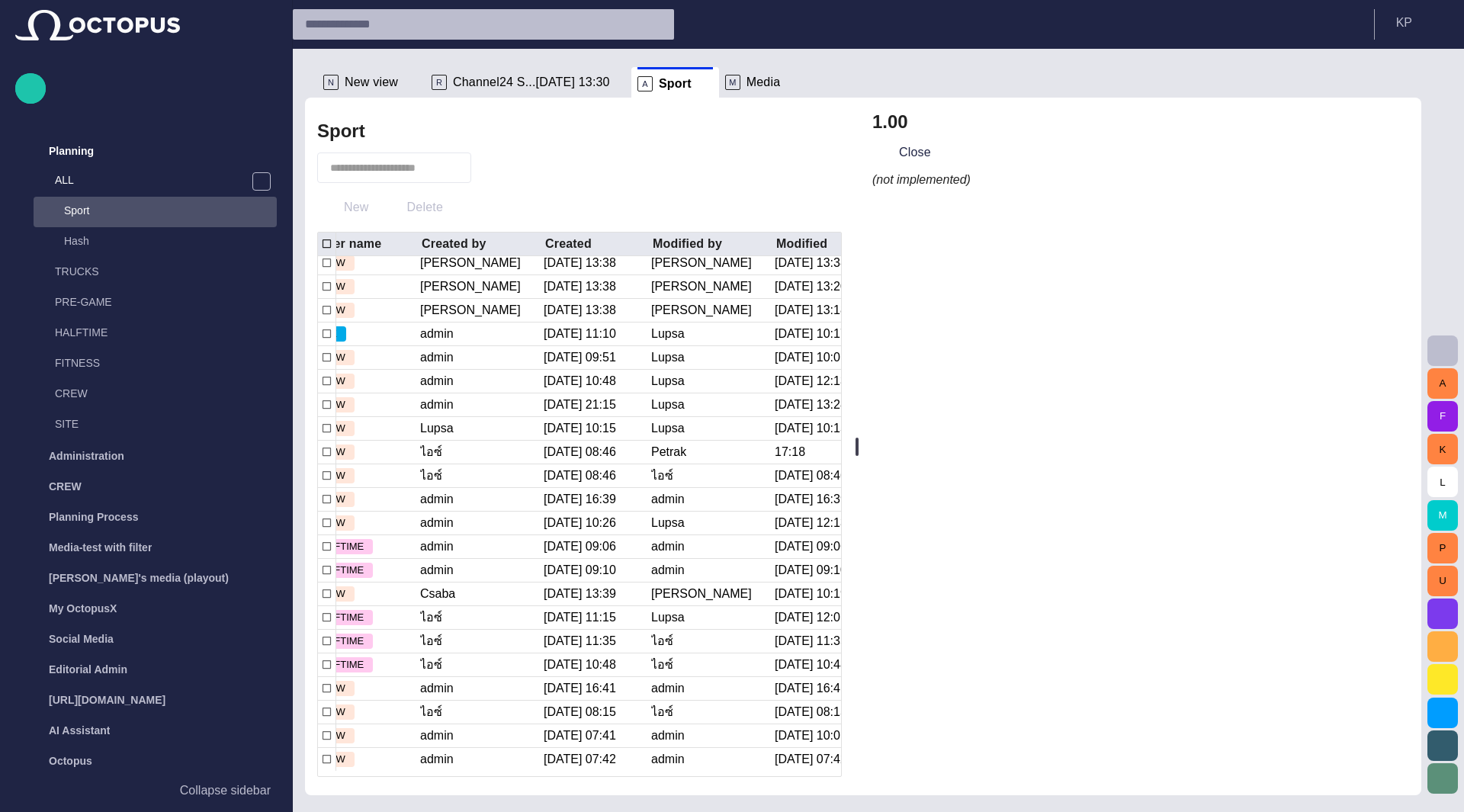
scroll to position [0, 0]
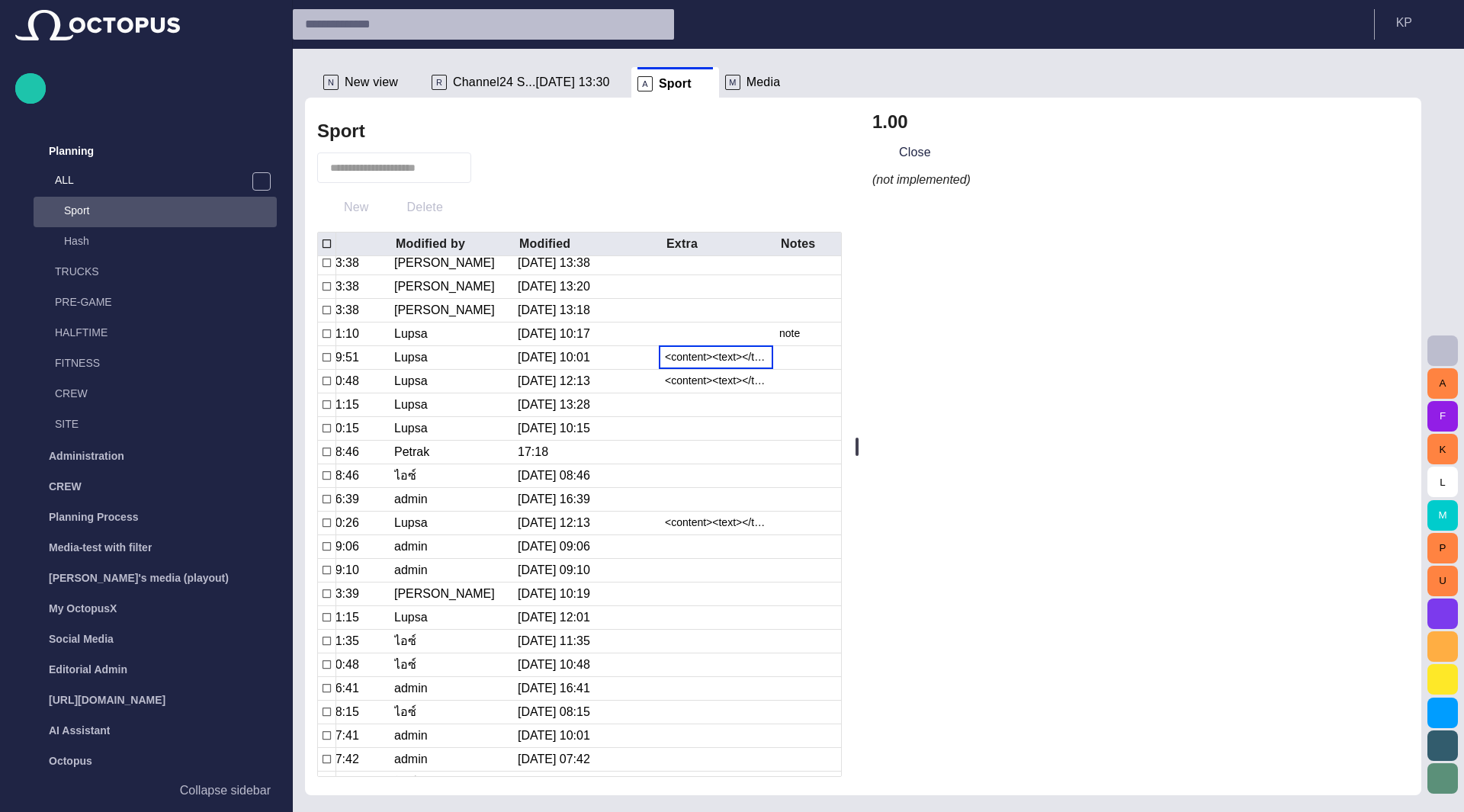
click at [690, 351] on div "<content><text></text></content>" at bounding box center [716, 357] width 102 height 23
click at [703, 380] on div "<content><text></text></content>" at bounding box center [716, 381] width 102 height 23
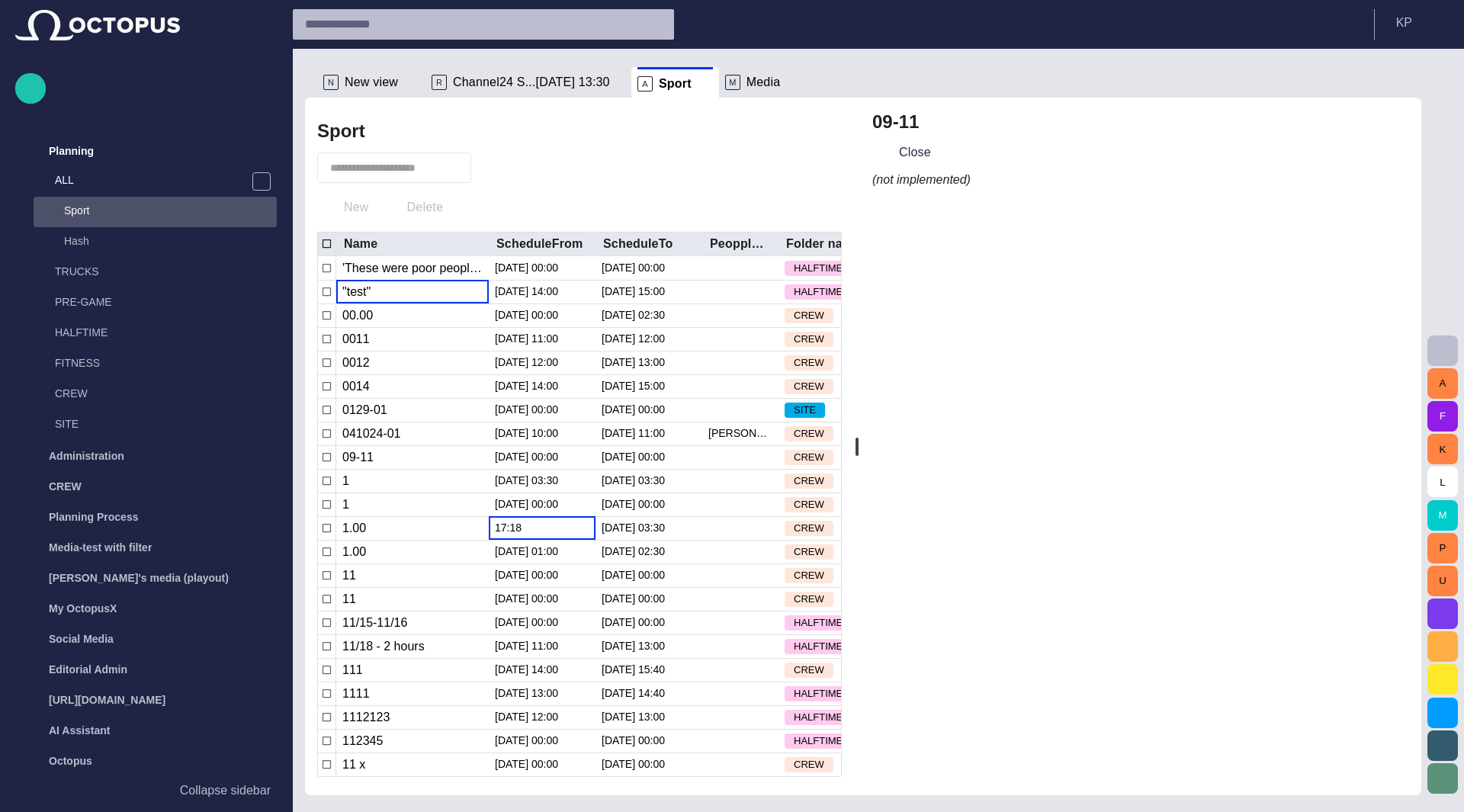
click at [398, 298] on div ""test"" at bounding box center [412, 292] width 153 height 23
click at [400, 314] on div "00.00" at bounding box center [412, 315] width 153 height 23
